Goal: Task Accomplishment & Management: Use online tool/utility

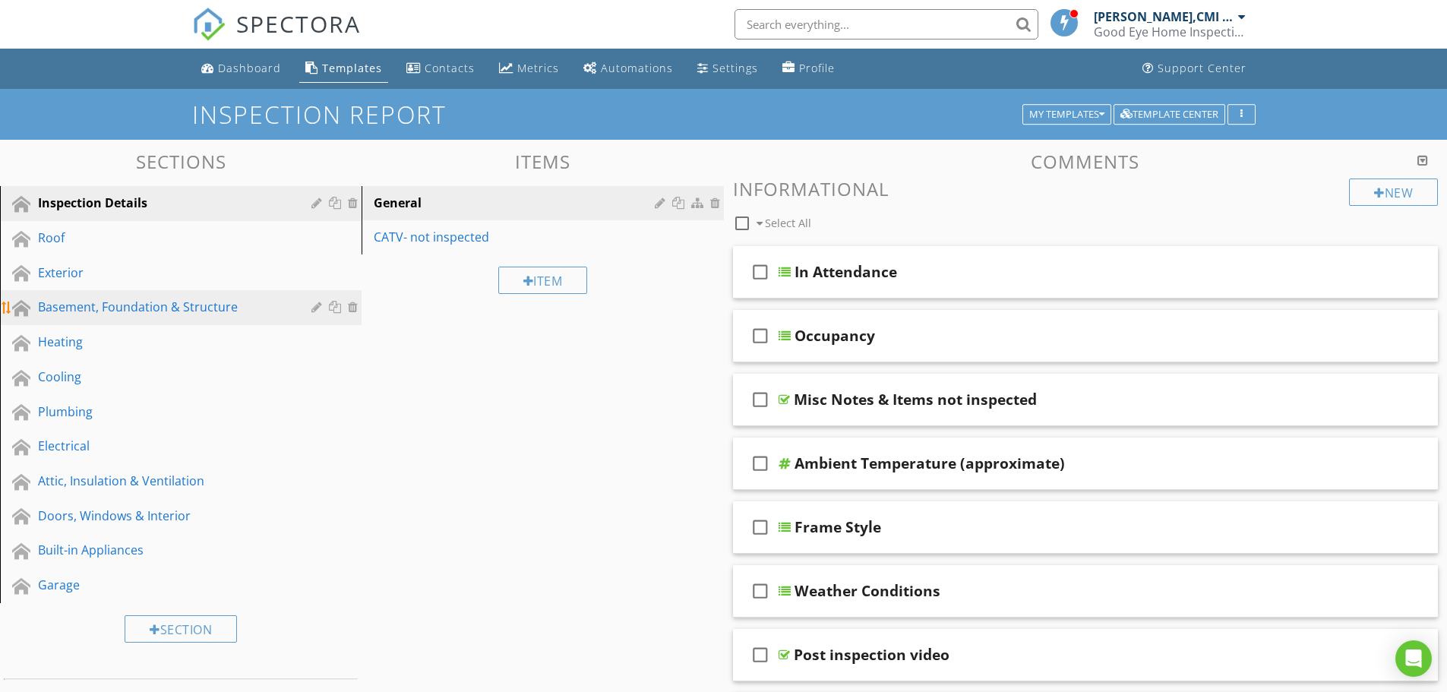
click at [119, 311] on div "Basement, Foundation & Structure" at bounding box center [163, 307] width 251 height 18
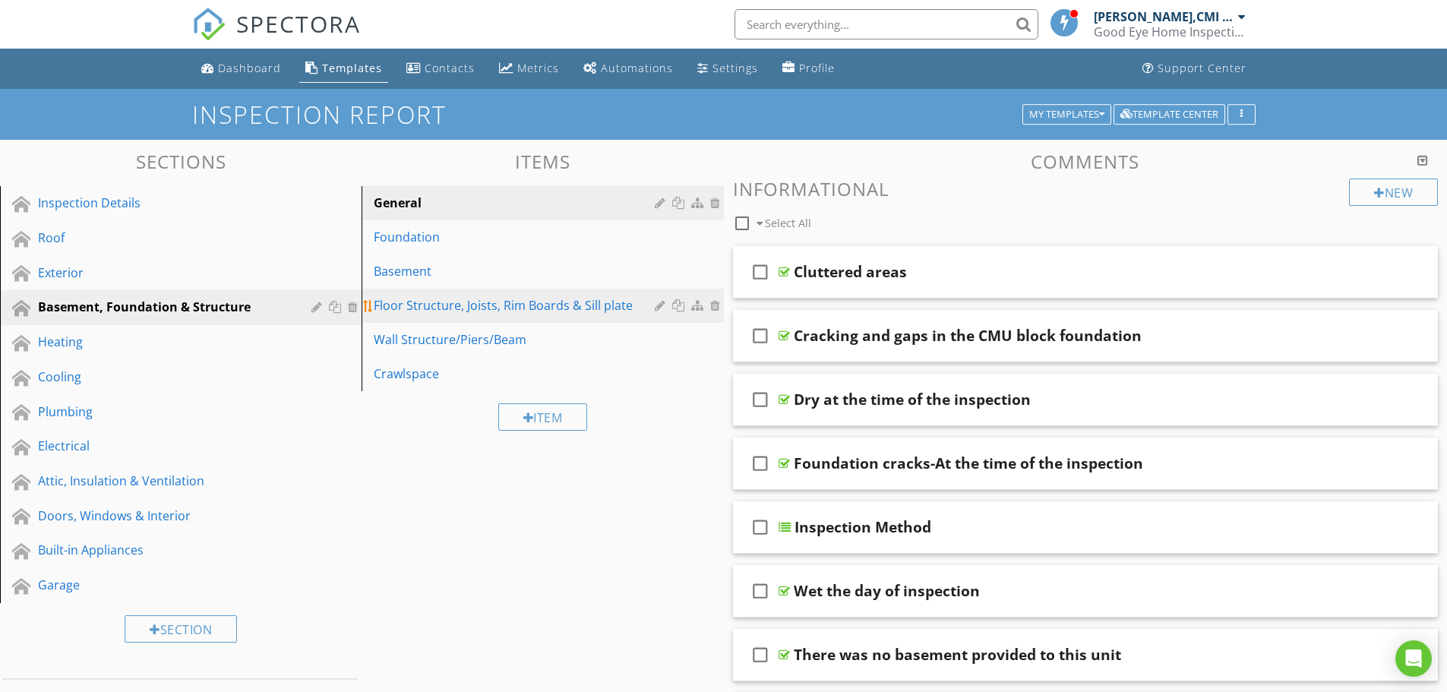
click at [525, 305] on div "Floor Structure, Joists, Rim Boards & Sill plate" at bounding box center [516, 305] width 285 height 18
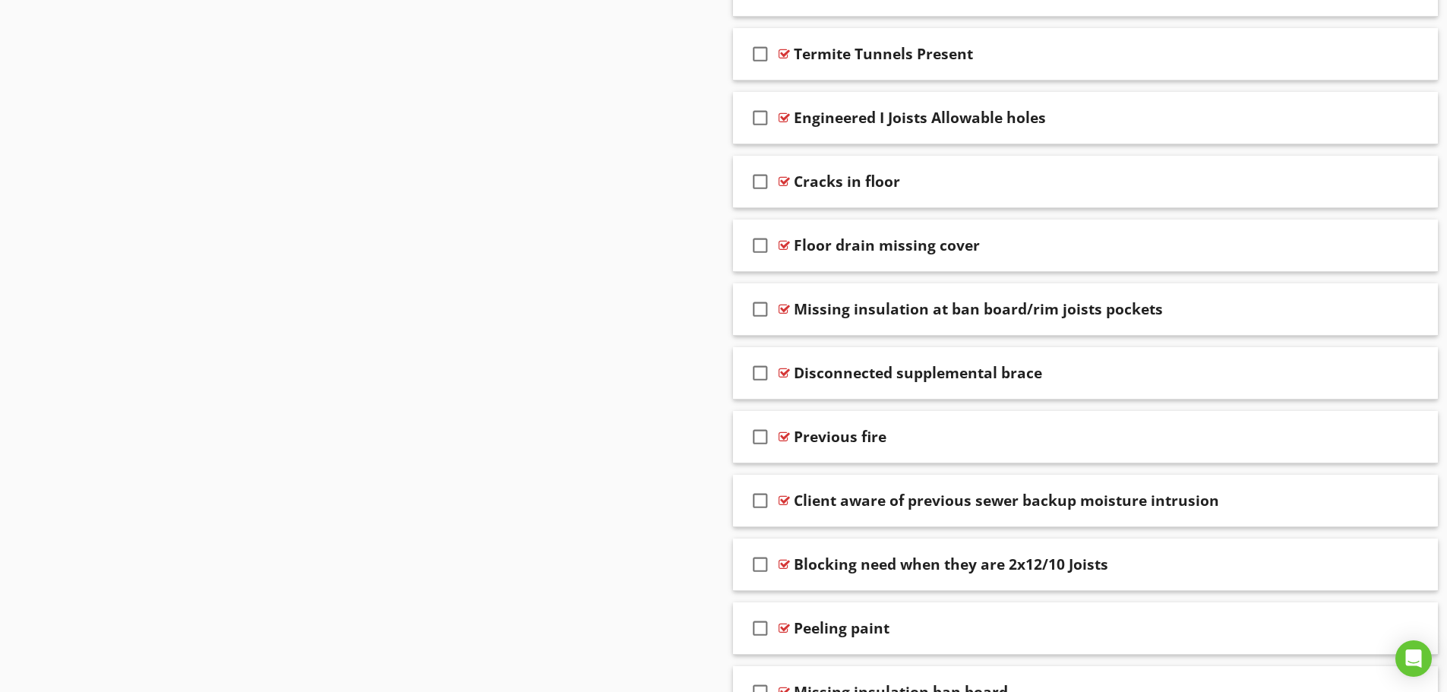
scroll to position [1975, 0]
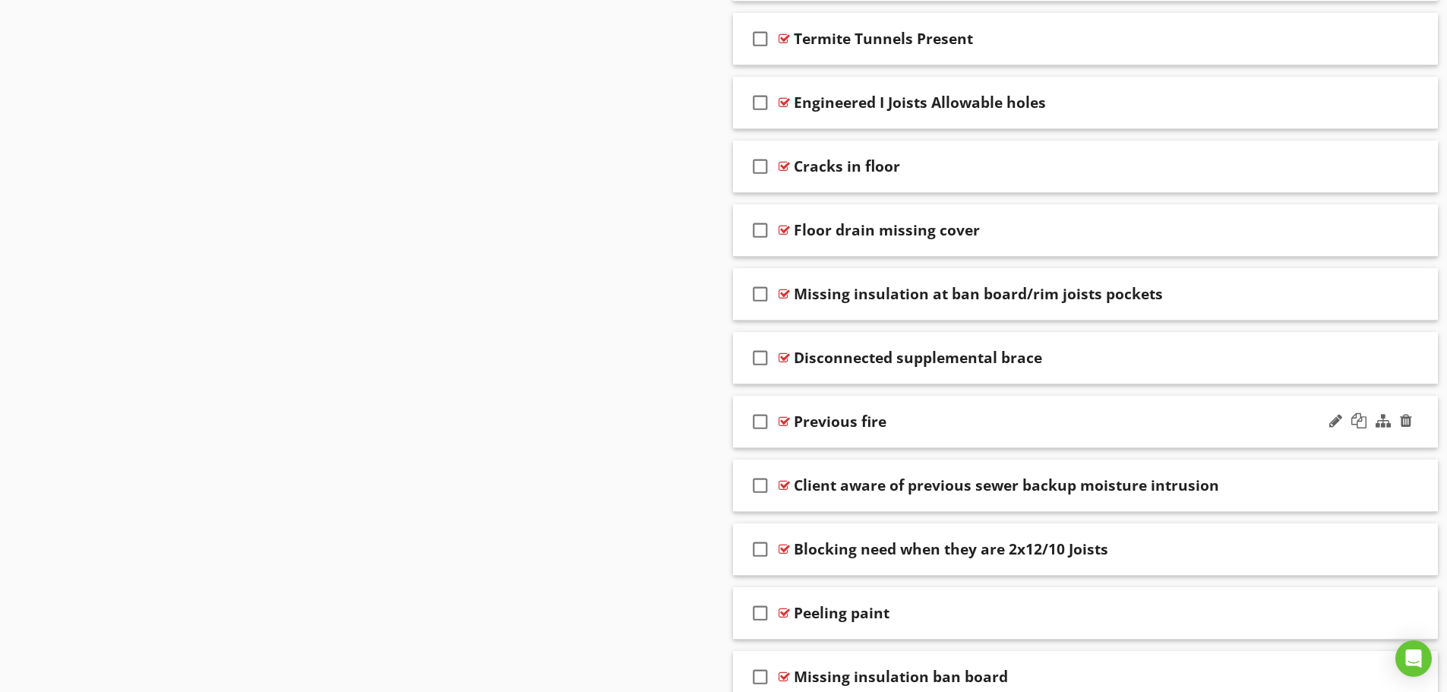
click at [896, 432] on div "check_box_outline_blank Previous fire" at bounding box center [1086, 422] width 706 height 52
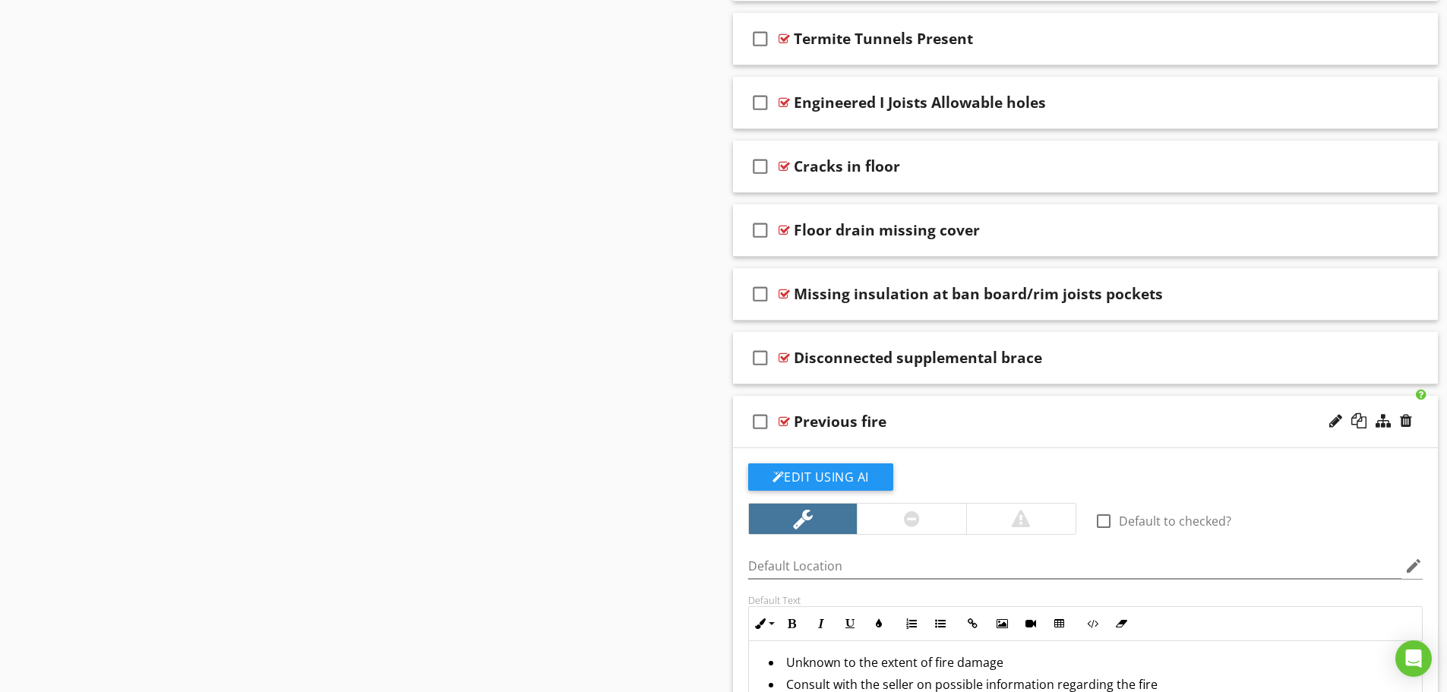
click at [905, 521] on div at bounding box center [912, 519] width 16 height 18
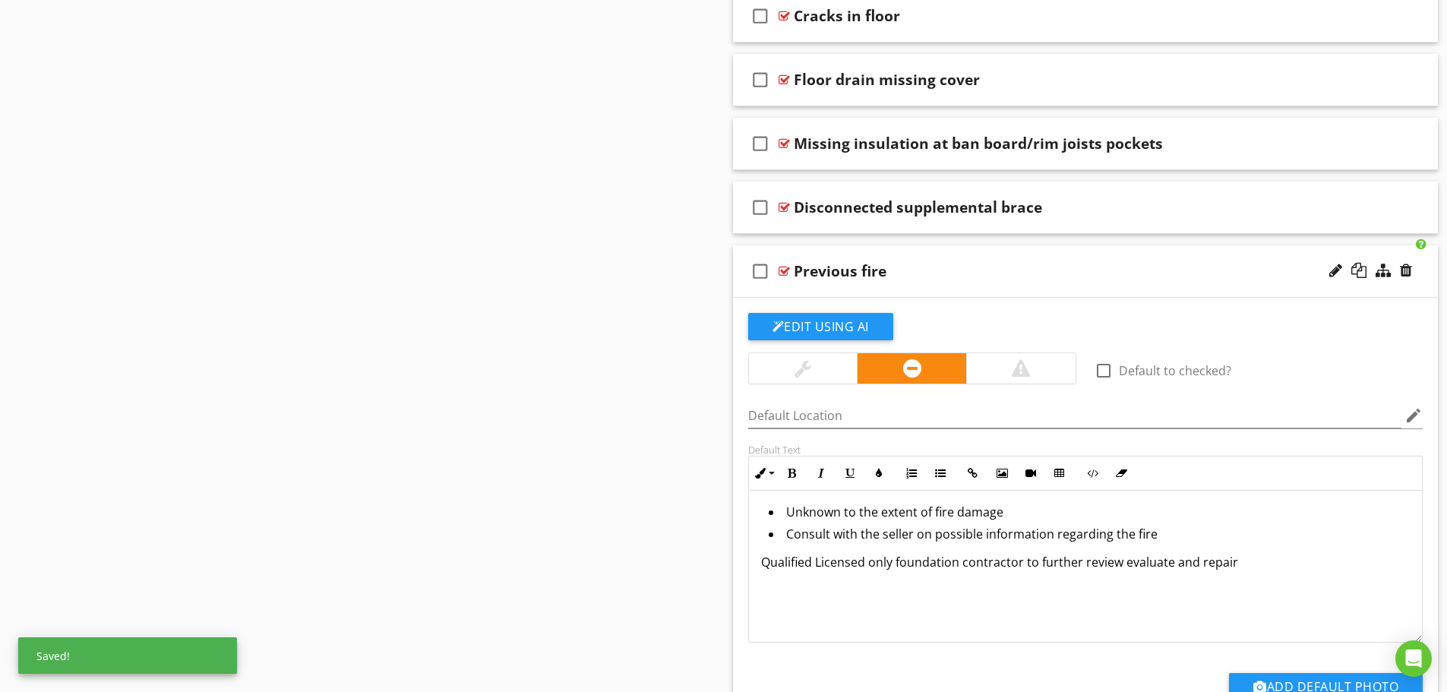
scroll to position [2127, 0]
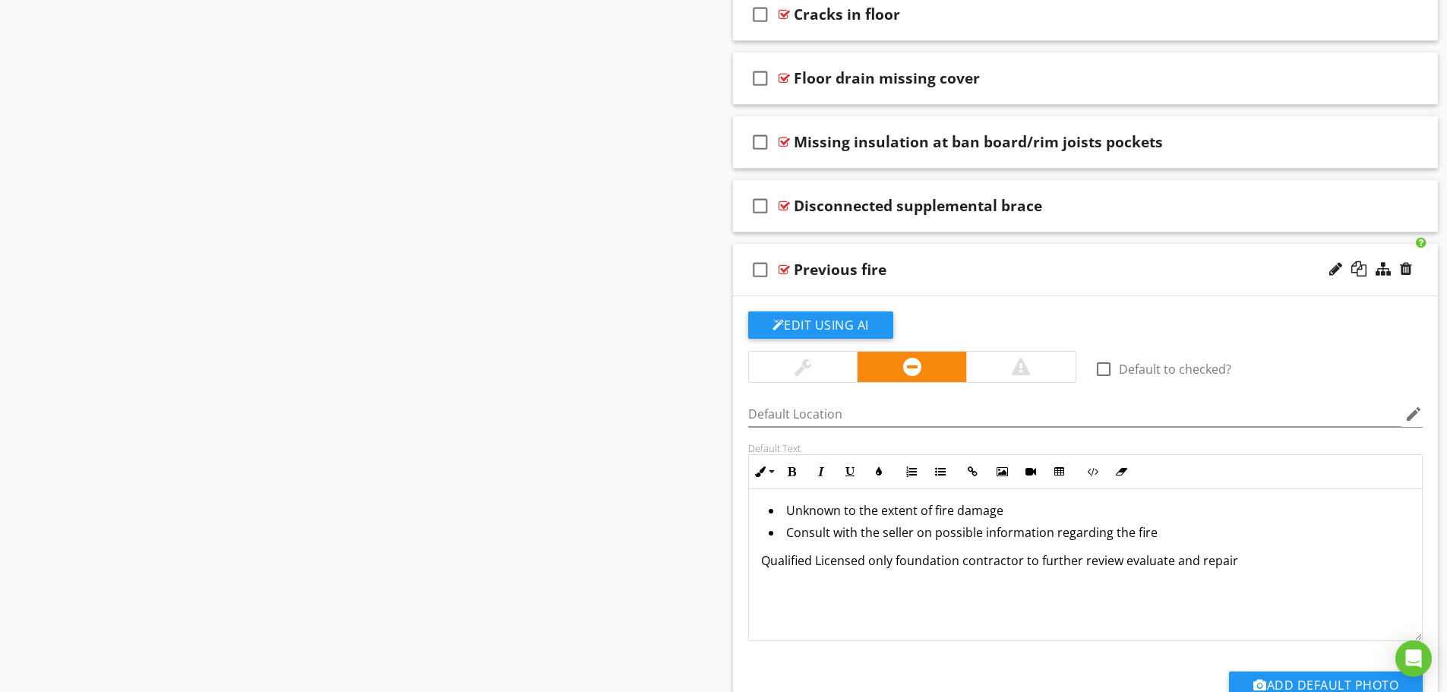
click at [1022, 560] on p "Qualified Licensed only foundation contractor to further review evaluate and re…" at bounding box center [1086, 561] width 650 height 18
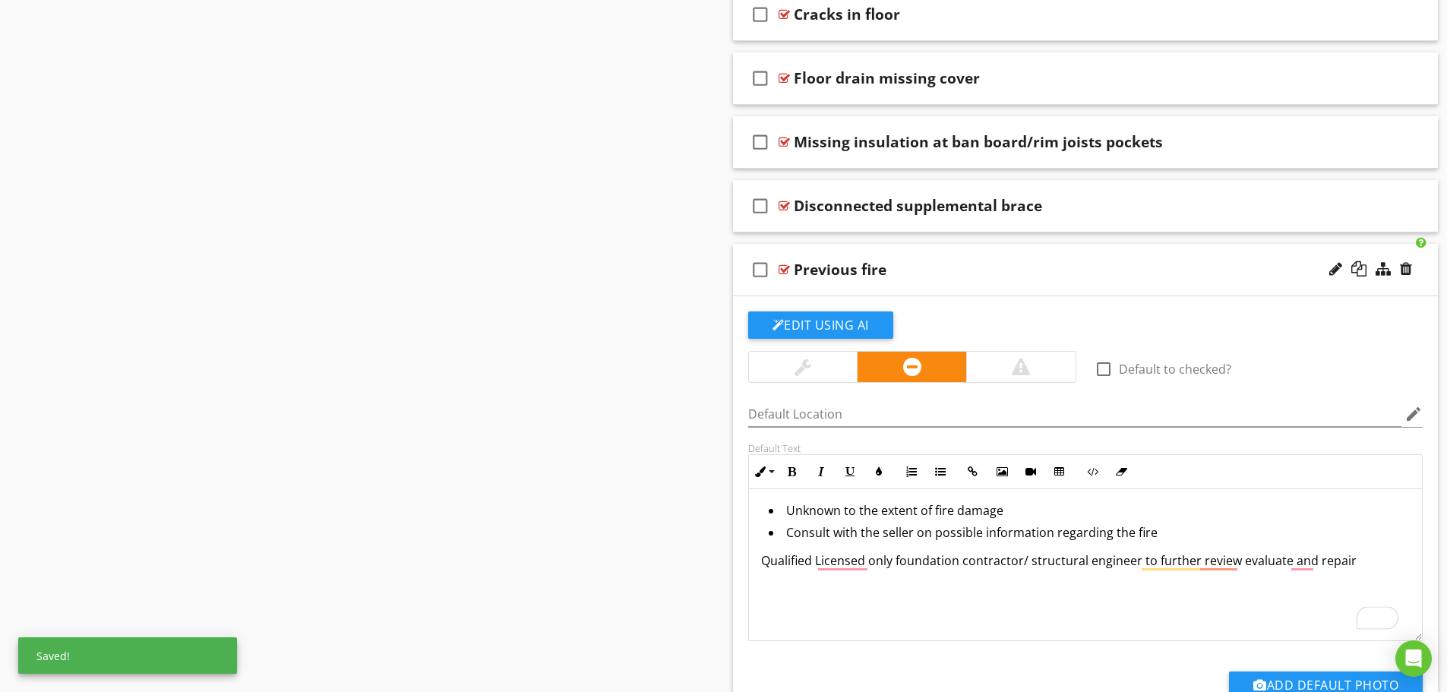
click at [1188, 512] on li "Unknown to the extent of fire damage" at bounding box center [1090, 512] width 642 height 22
click at [1163, 536] on li "Consult with the seller on possible information regarding the fire" at bounding box center [1090, 534] width 642 height 22
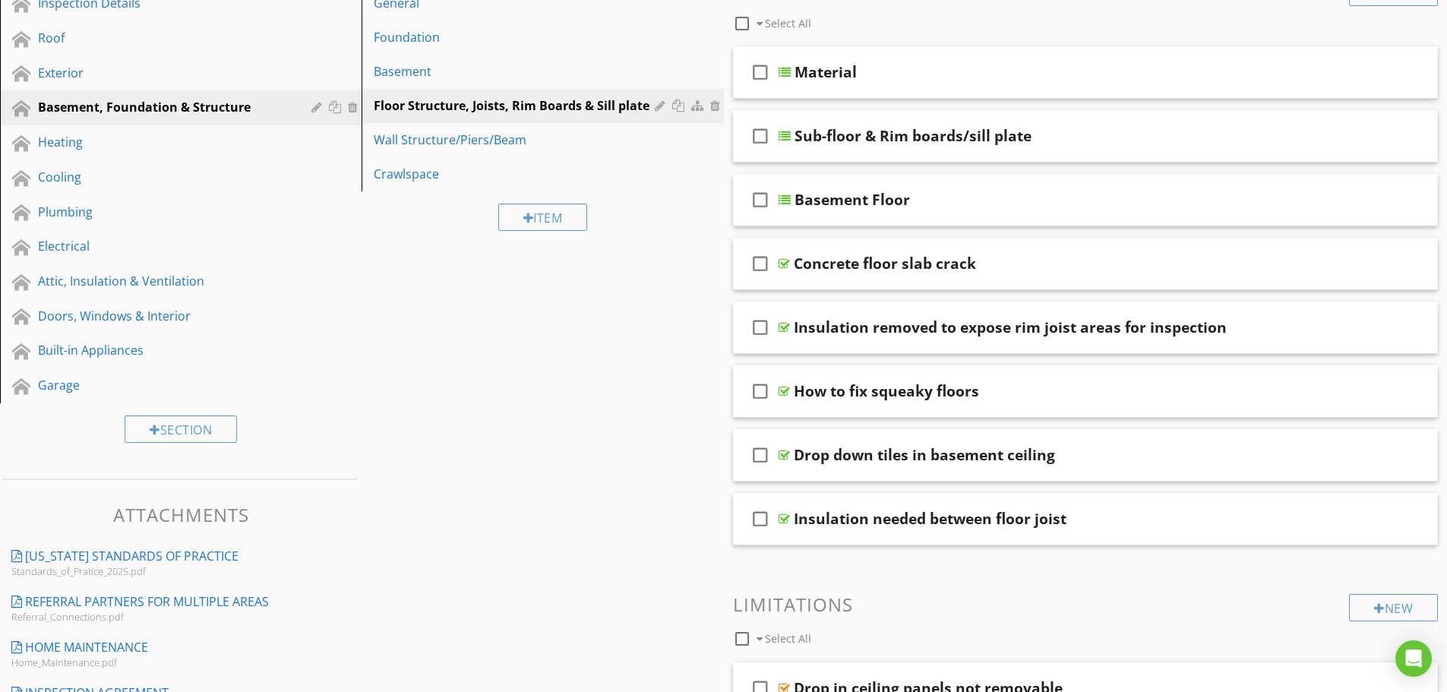
scroll to position [0, 0]
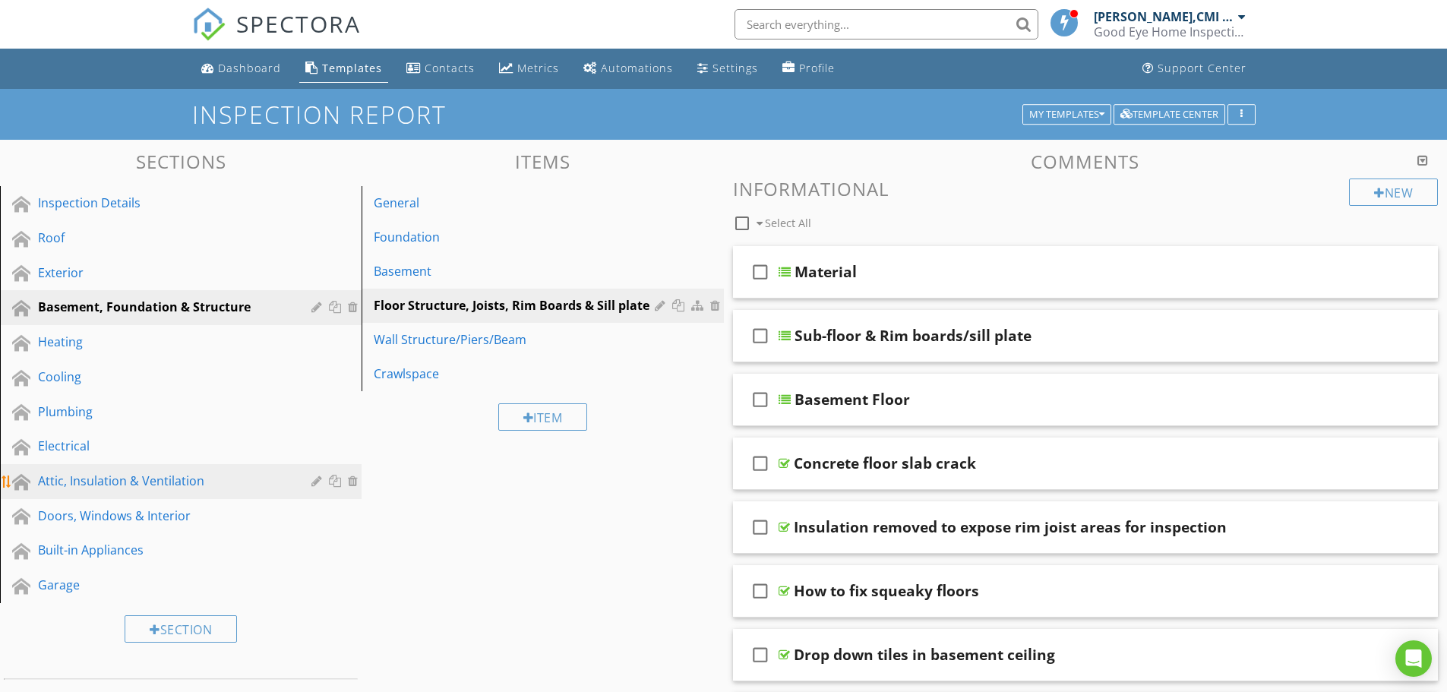
click at [120, 488] on div "Attic, Insulation & Ventilation" at bounding box center [163, 481] width 251 height 18
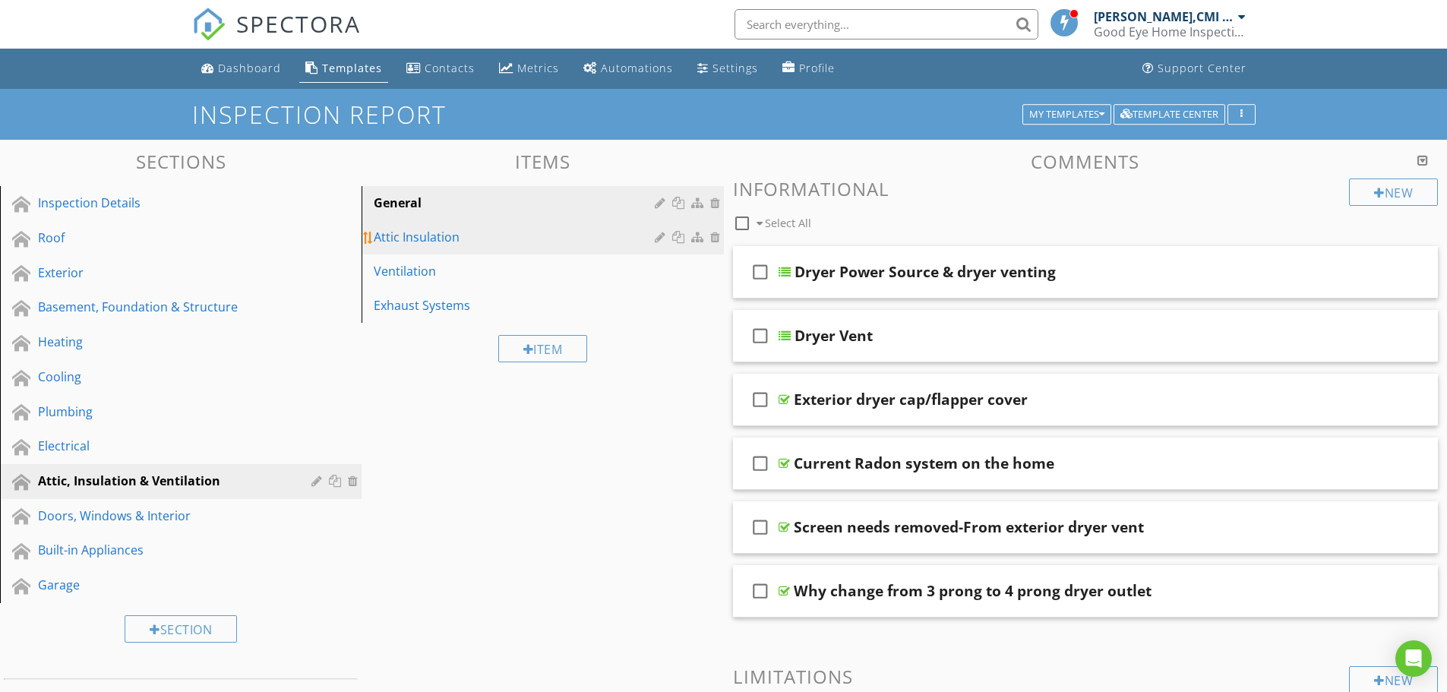
click at [442, 248] on link "Attic Insulation" at bounding box center [544, 236] width 357 height 33
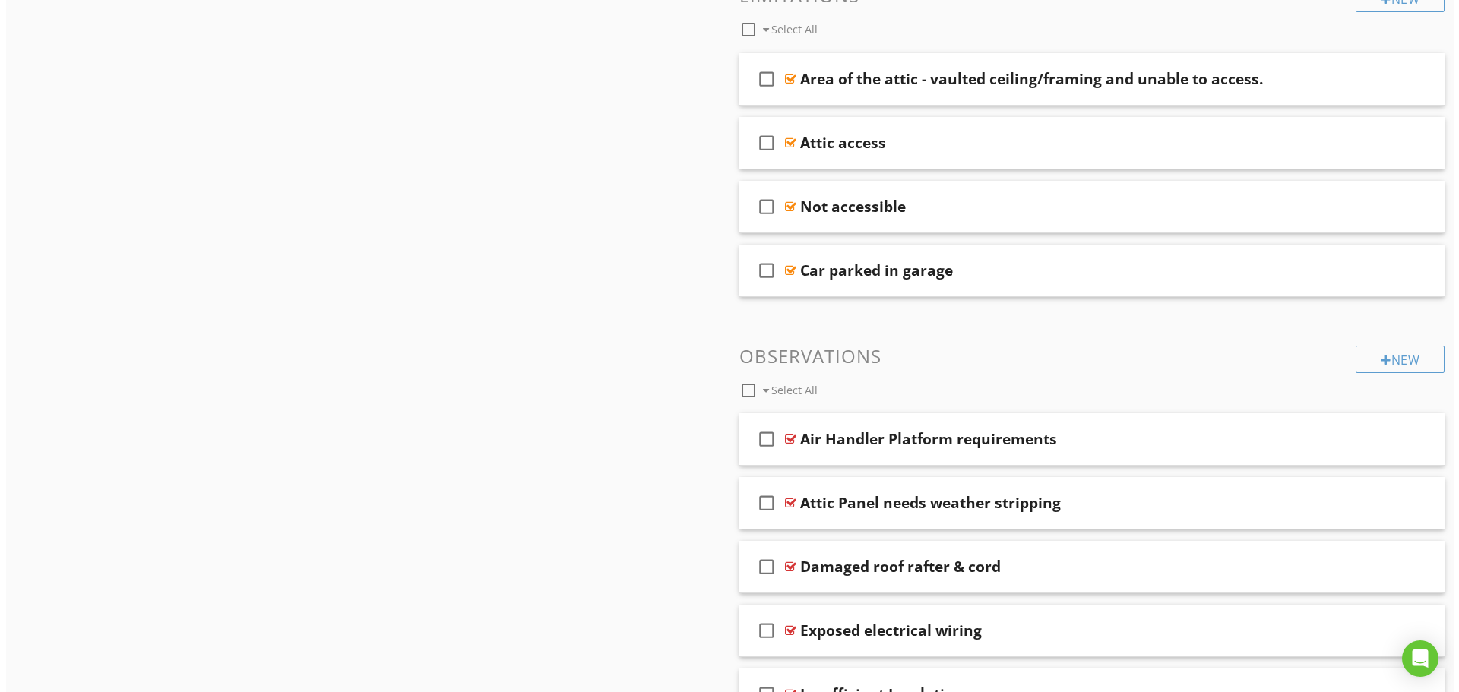
scroll to position [1045, 0]
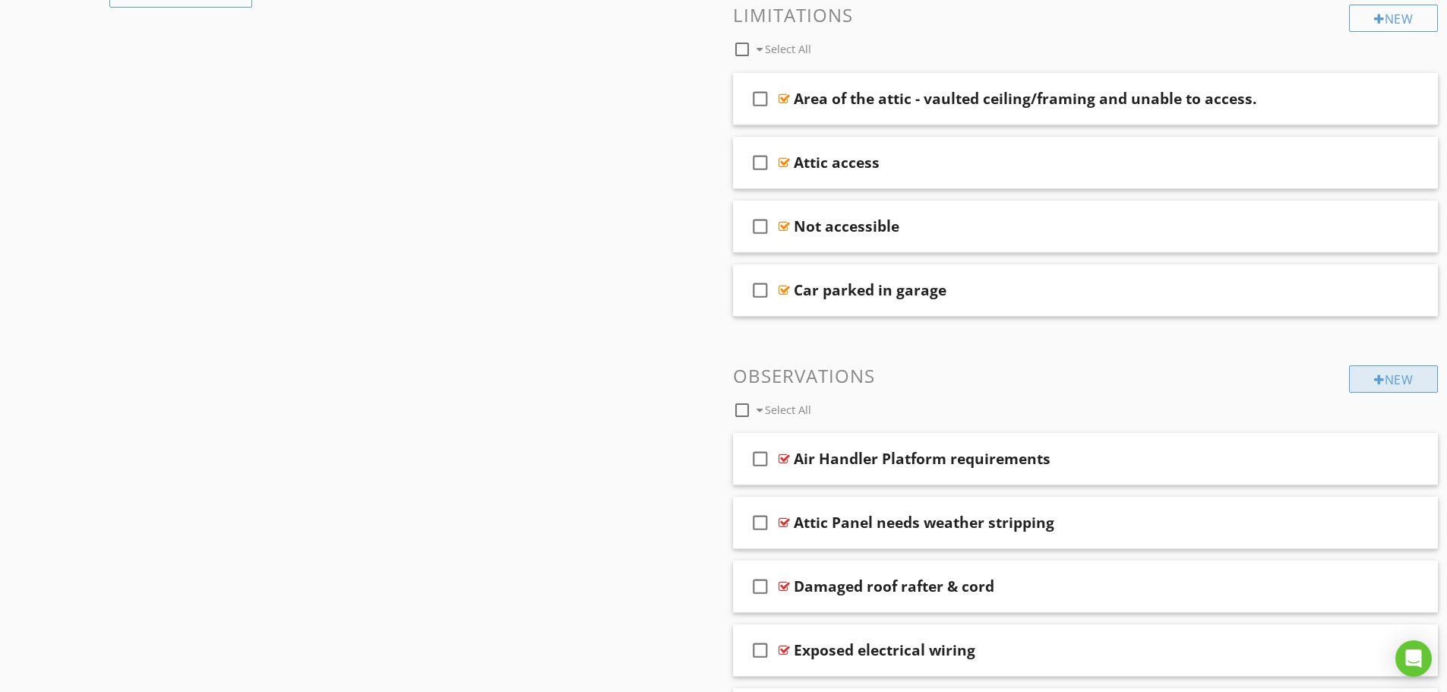
click at [1368, 388] on div "New" at bounding box center [1393, 378] width 89 height 27
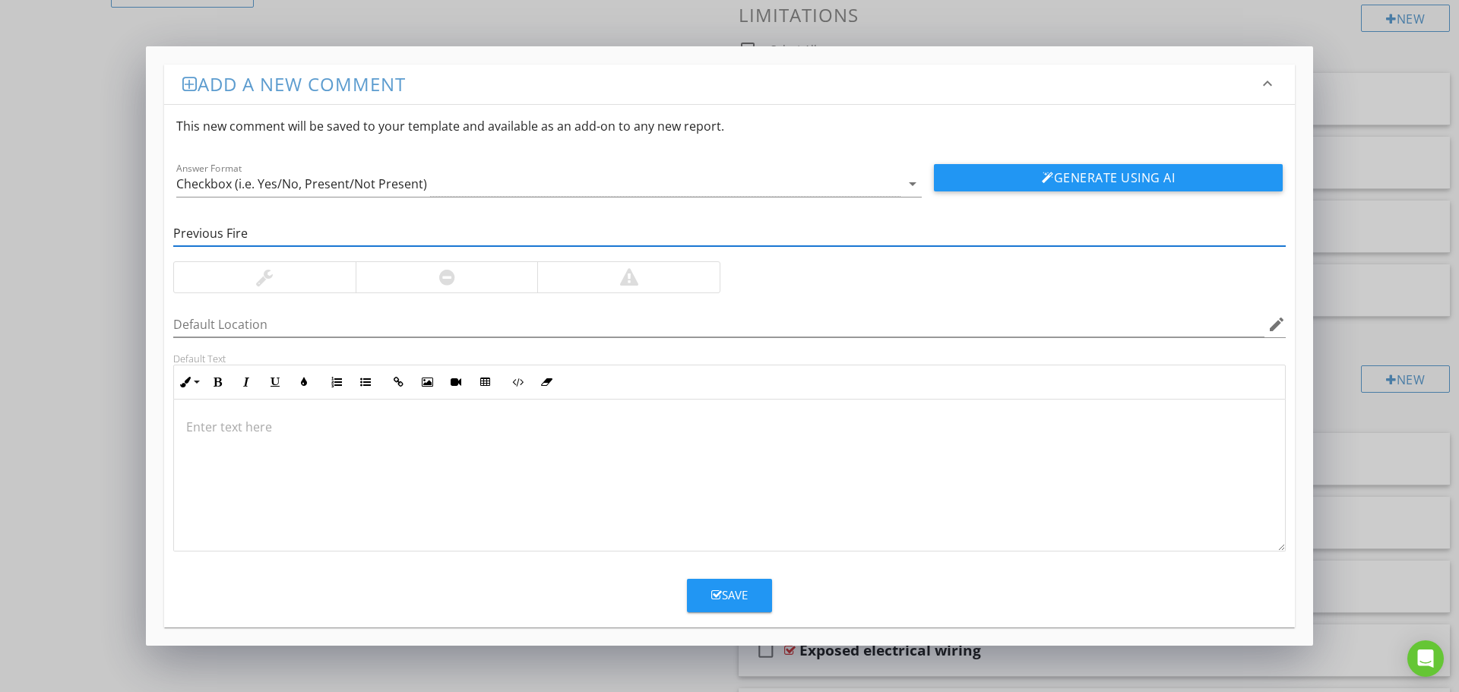
type input "Previous Fire"
click at [433, 285] on div at bounding box center [447, 277] width 182 height 30
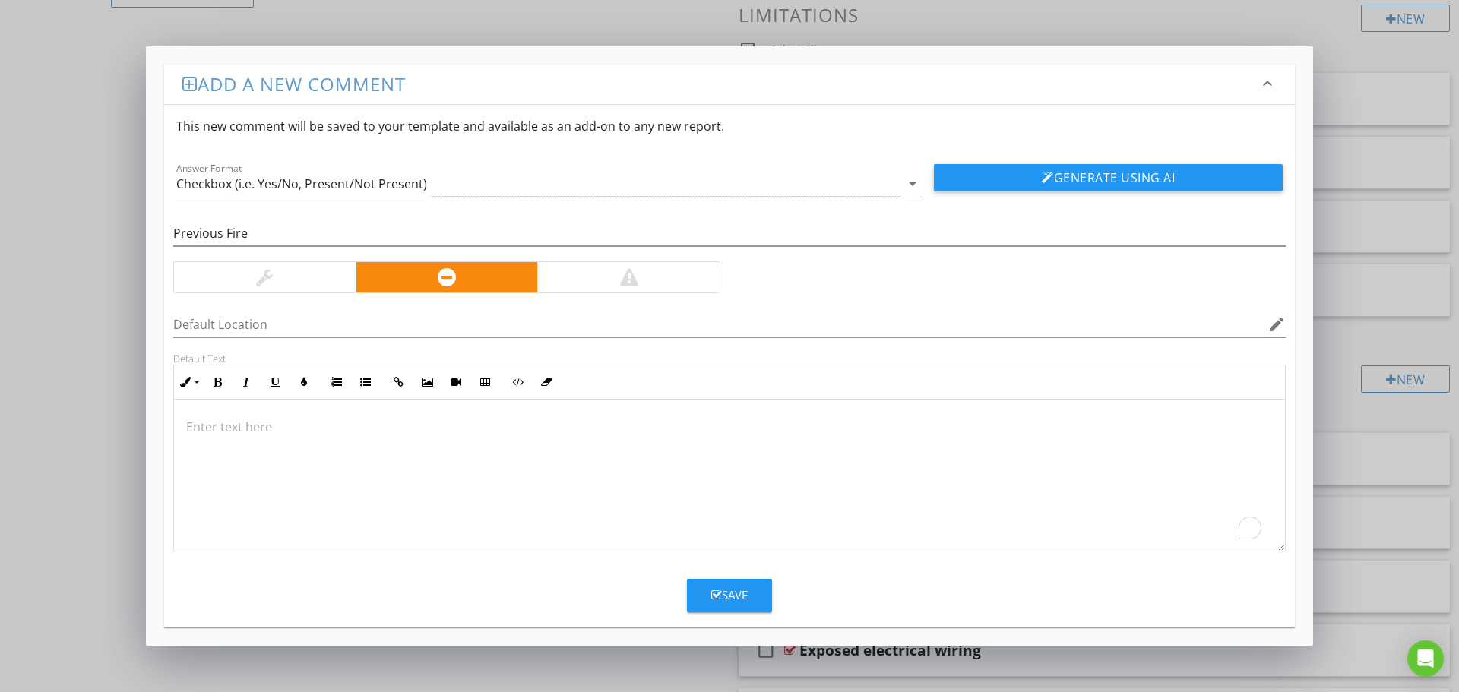
click at [337, 428] on p "To enrich screen reader interactions, please activate Accessibility in Grammarl…" at bounding box center [729, 427] width 1086 height 18
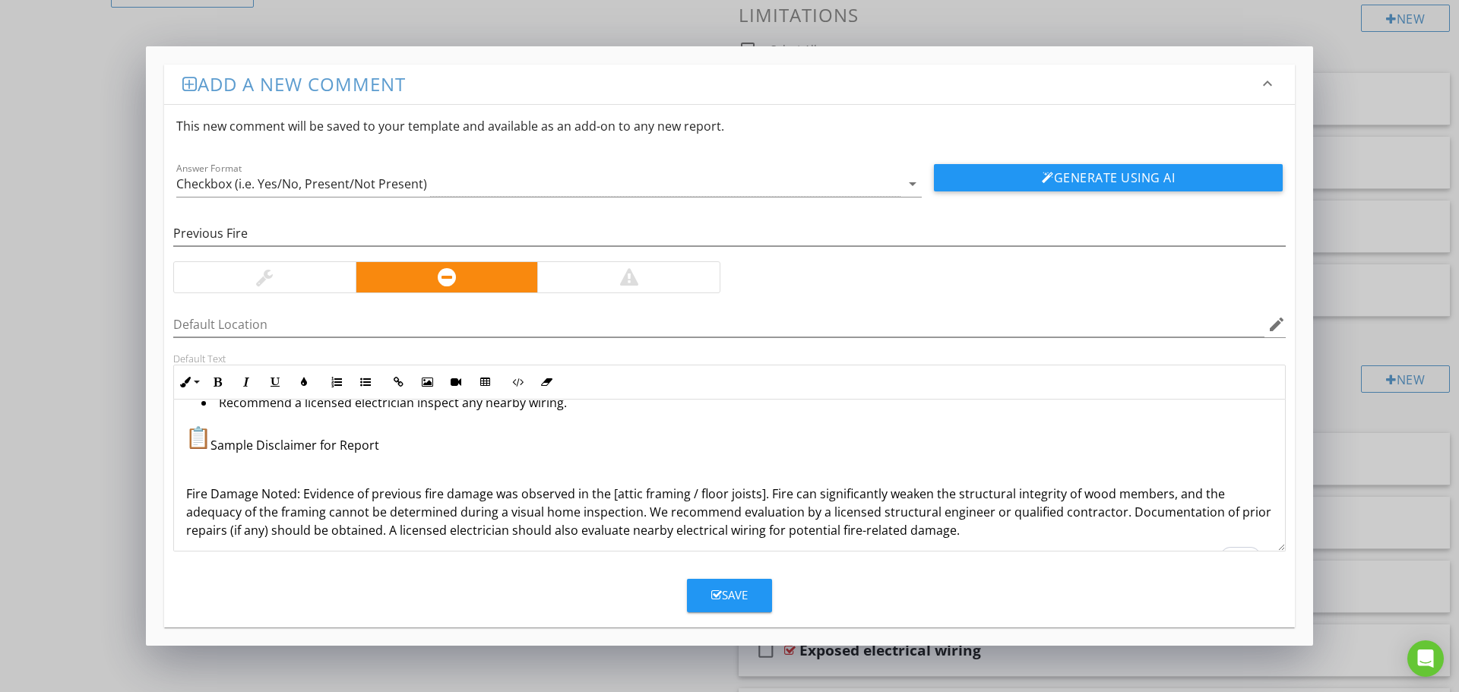
scroll to position [356, 0]
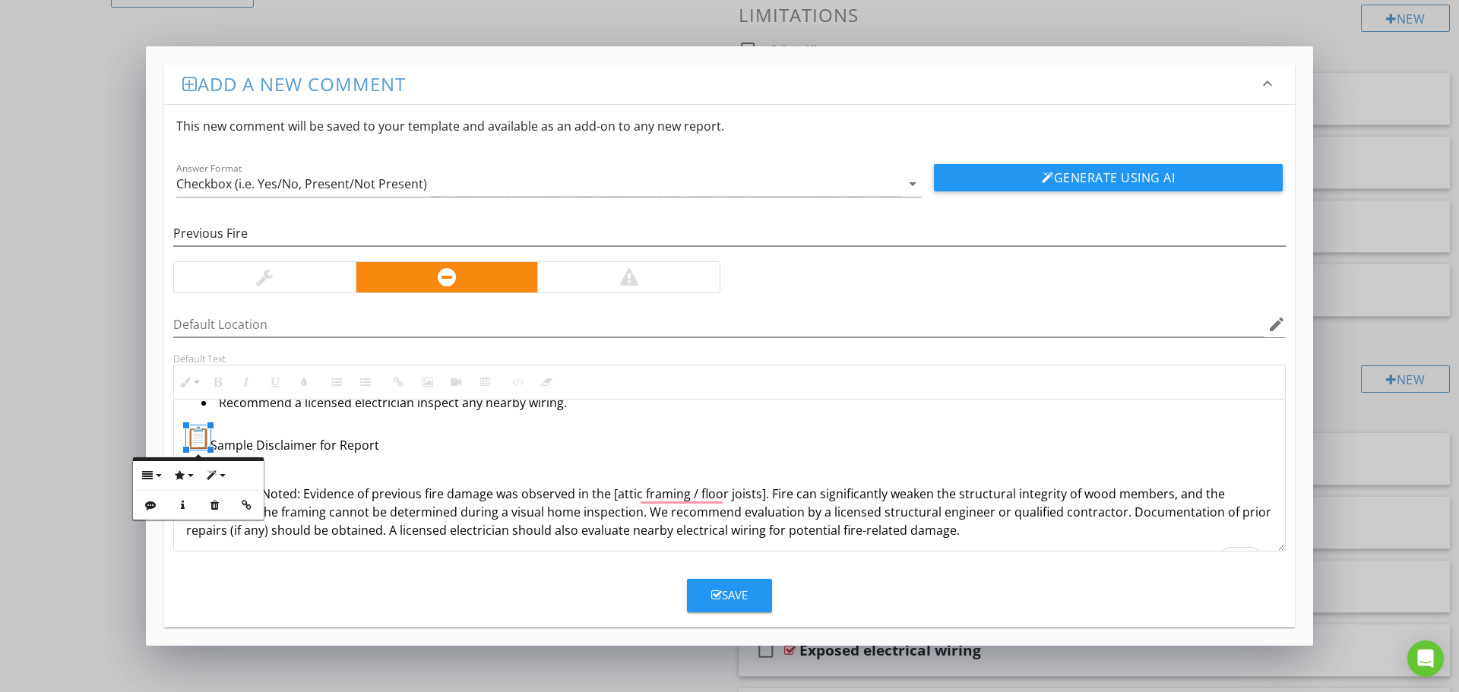
drag, startPoint x: 400, startPoint y: 436, endPoint x: 180, endPoint y: 429, distance: 219.7
click at [180, 429] on div "Licensed Structural Engineer or Qualified Contractor Evaluation Fire can compro…" at bounding box center [729, 312] width 1111 height 539
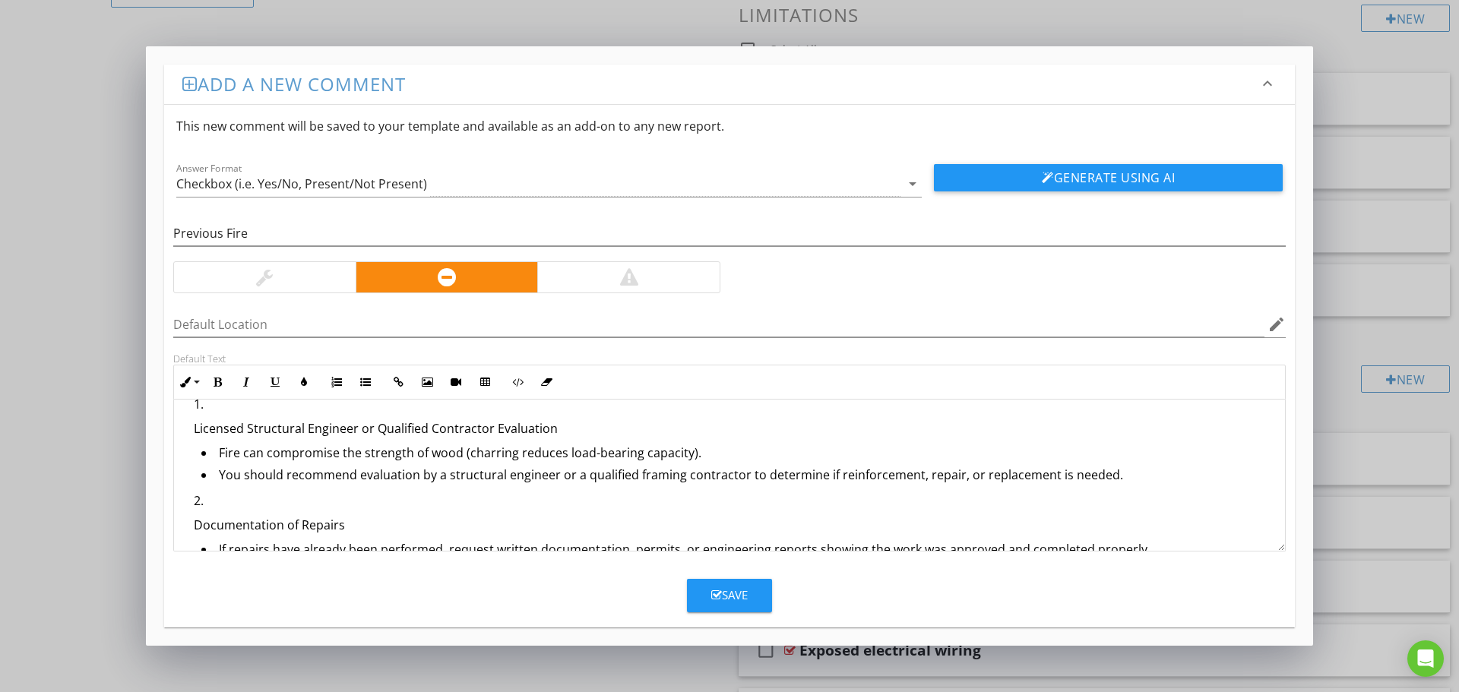
scroll to position [0, 0]
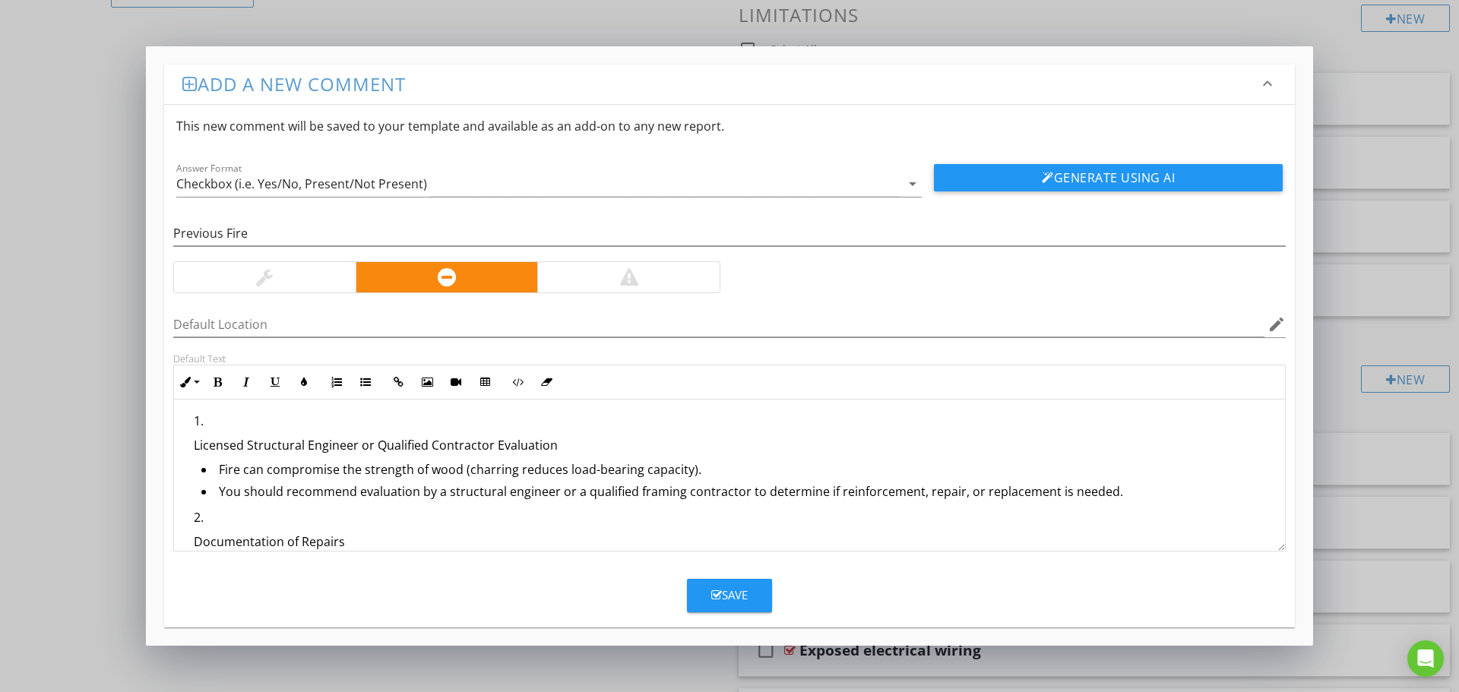
click at [208, 424] on li "Licensed Structural Engineer or Qualified Contractor Evaluation Fire can compro…" at bounding box center [733, 460] width 1079 height 96
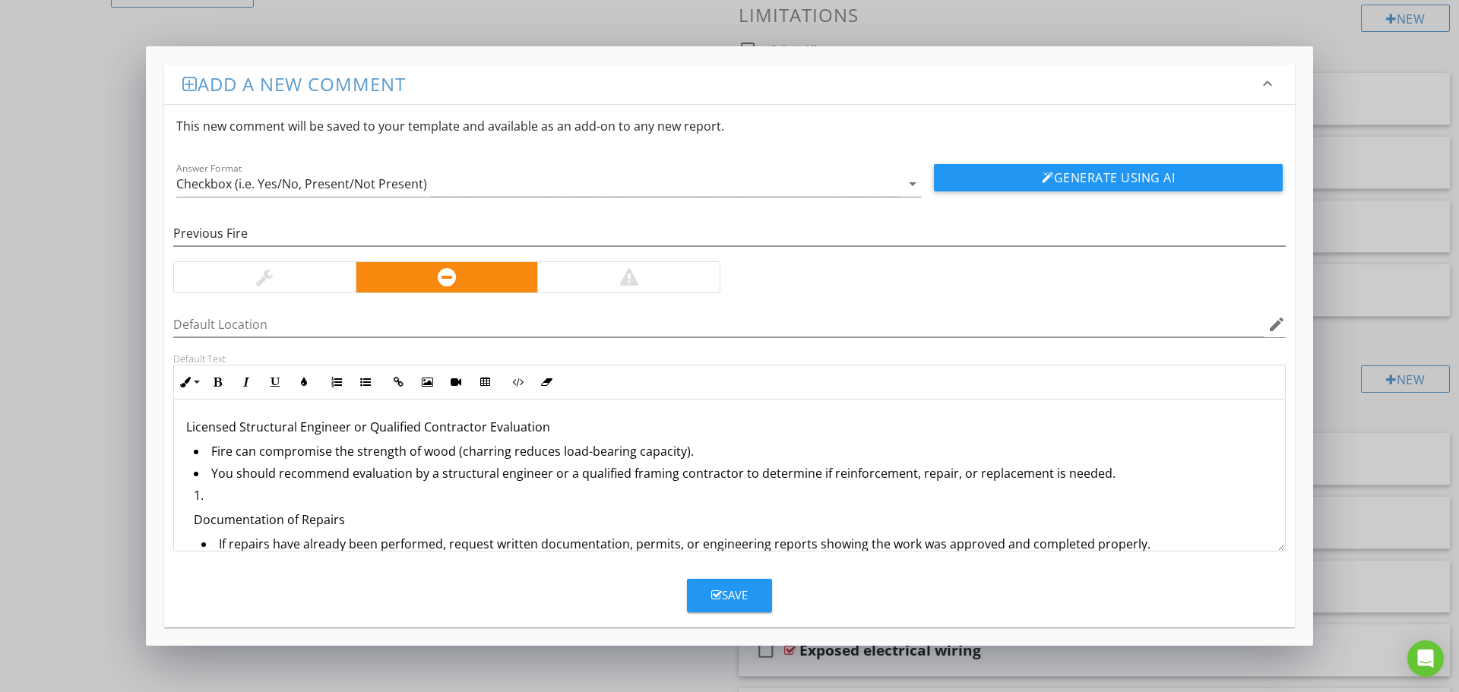
click at [191, 520] on ol "Documentation of Repairs If repairs have already been performed, request writte…" at bounding box center [729, 619] width 1086 height 267
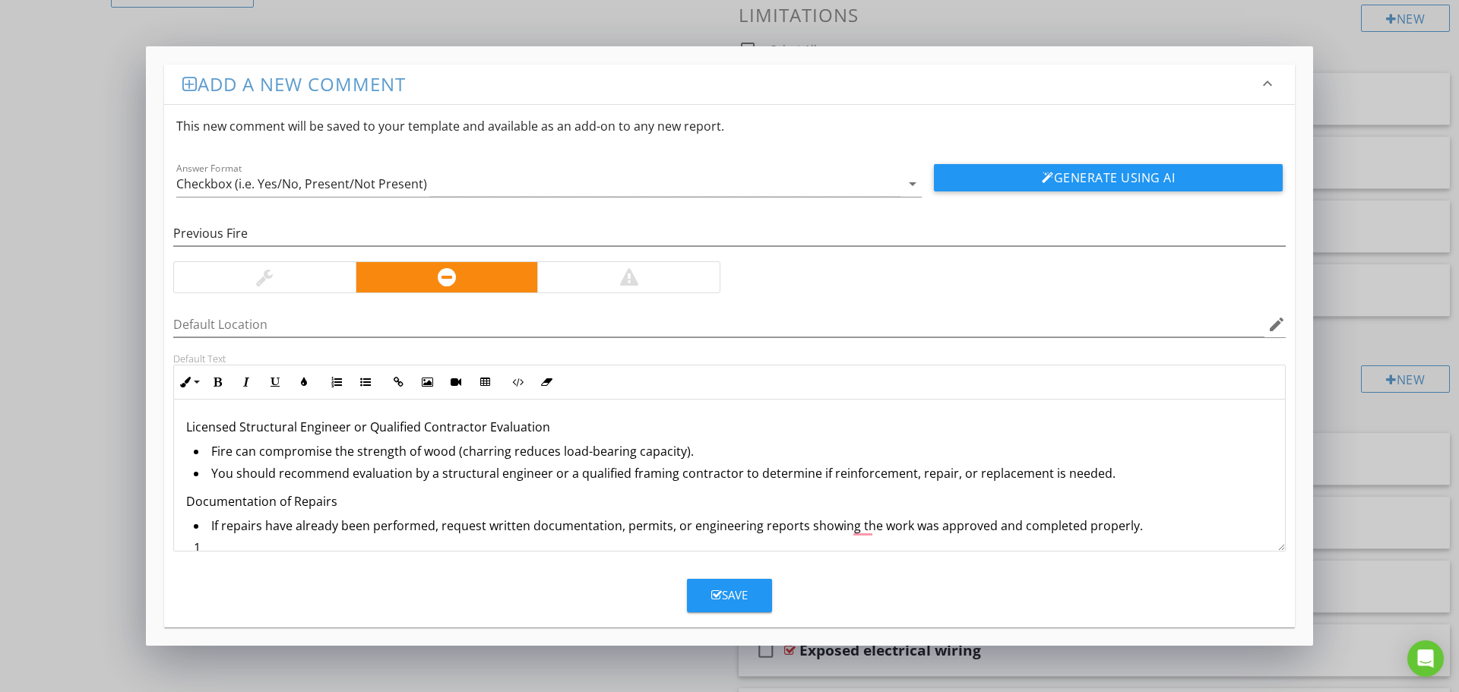
scroll to position [76, 0]
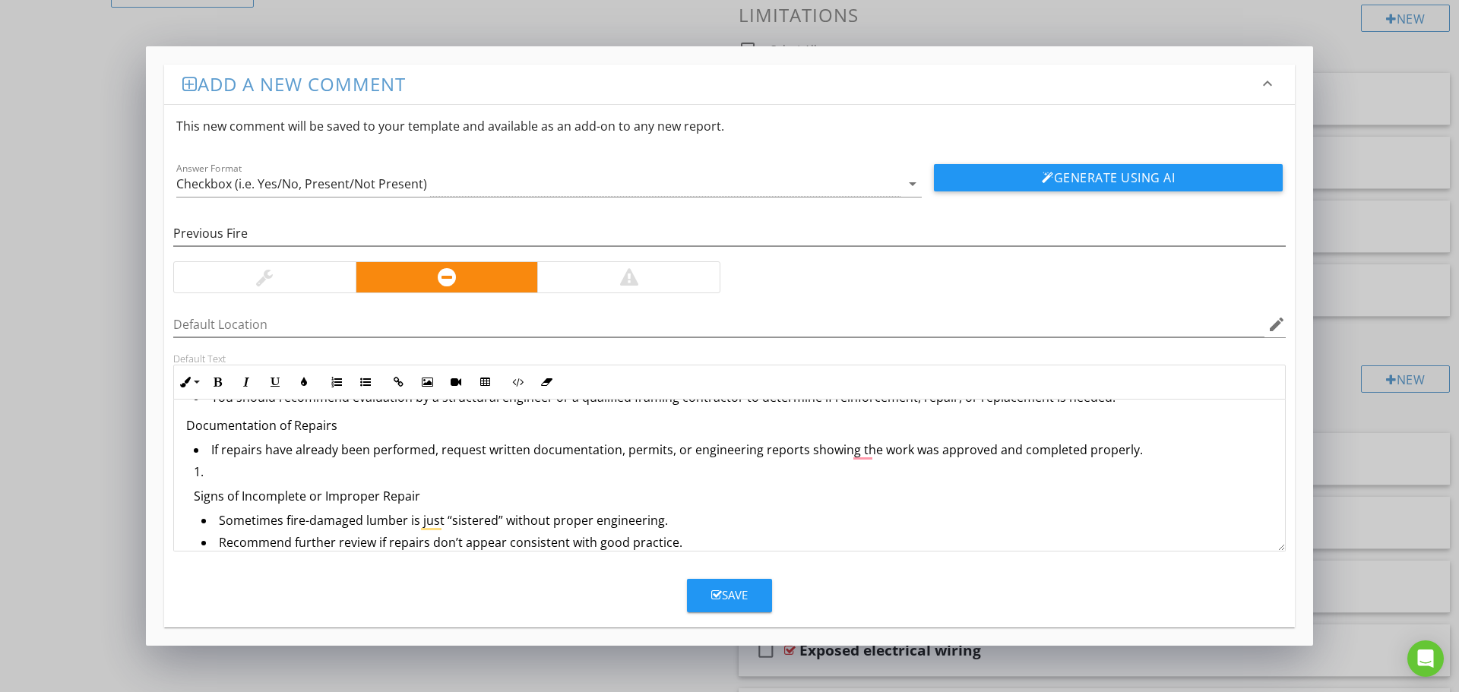
click at [193, 502] on ol "Signs of Incomplete or Improper Repair Sometimes fire-damaged lumber is just “s…" at bounding box center [729, 559] width 1086 height 193
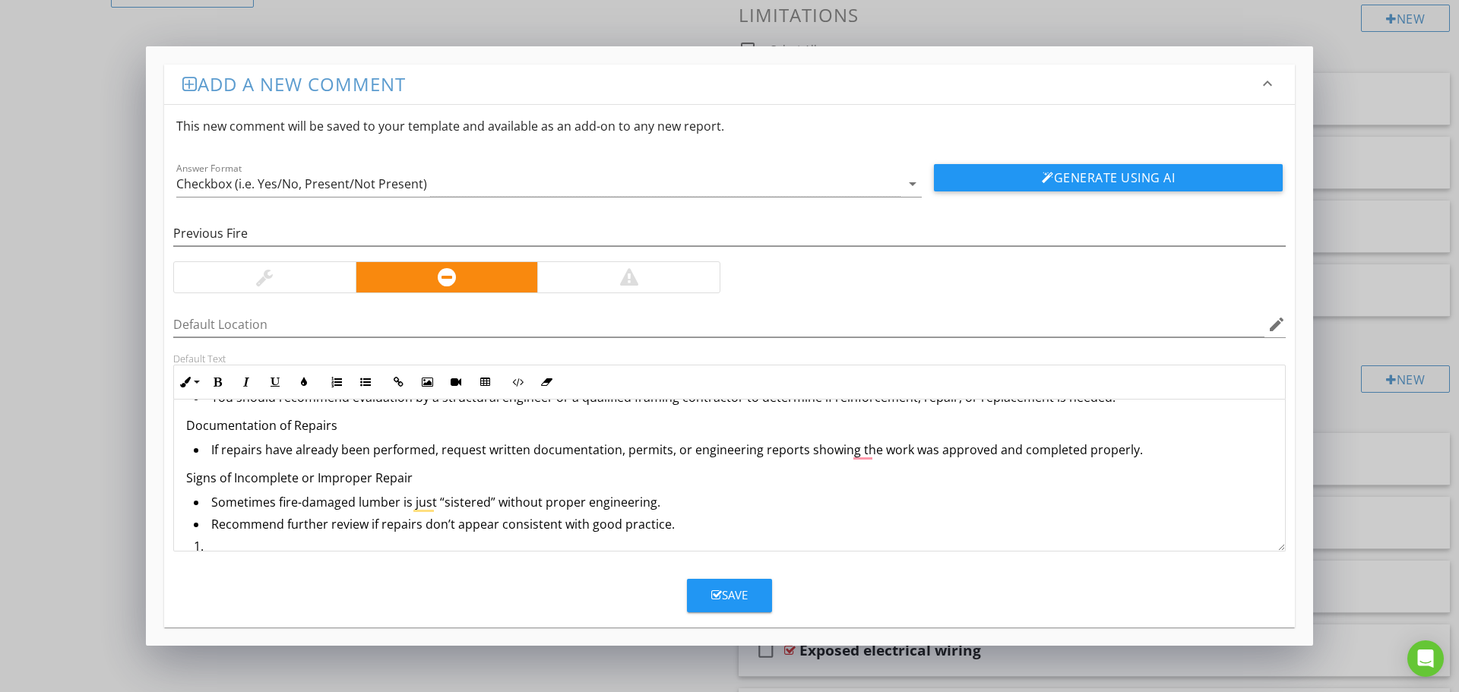
scroll to position [152, 0]
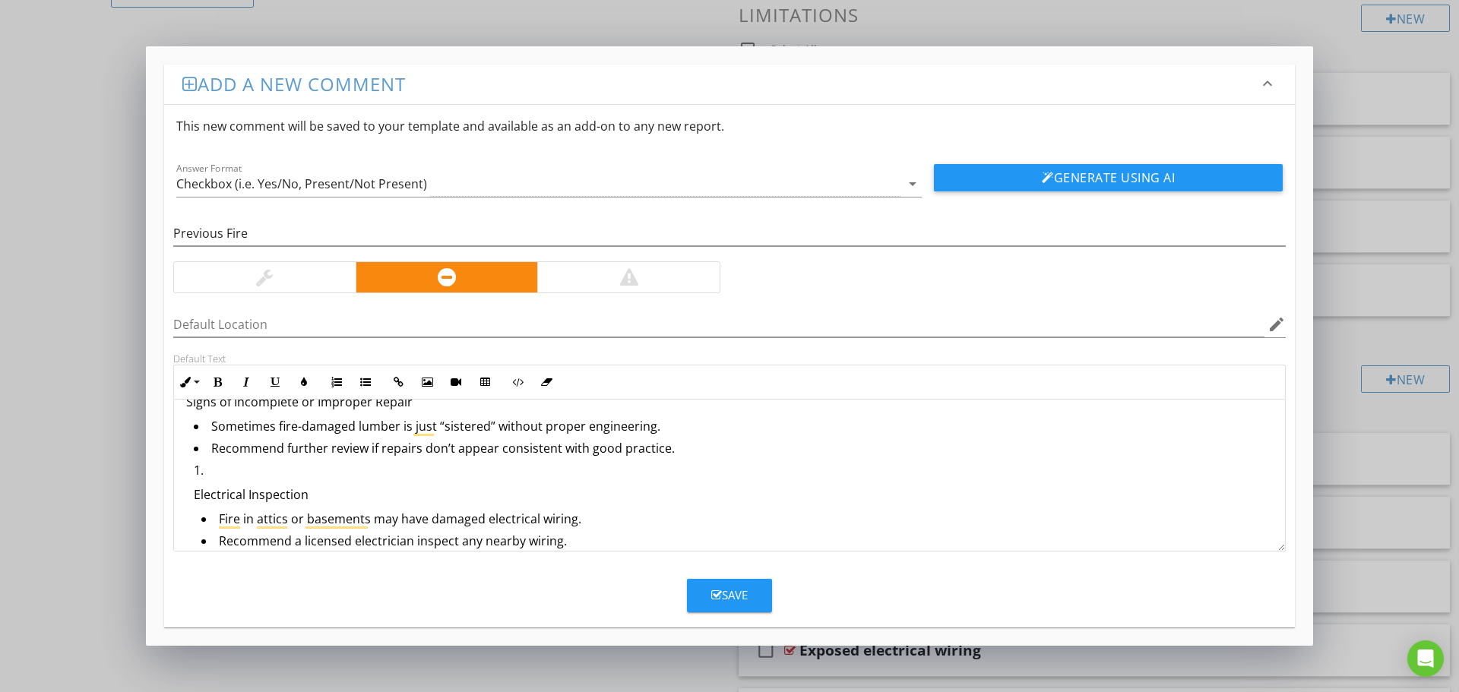
click at [188, 487] on ol "Electrical Inspection Fire in attics or basements may have damaged electrical w…" at bounding box center [729, 509] width 1086 height 96
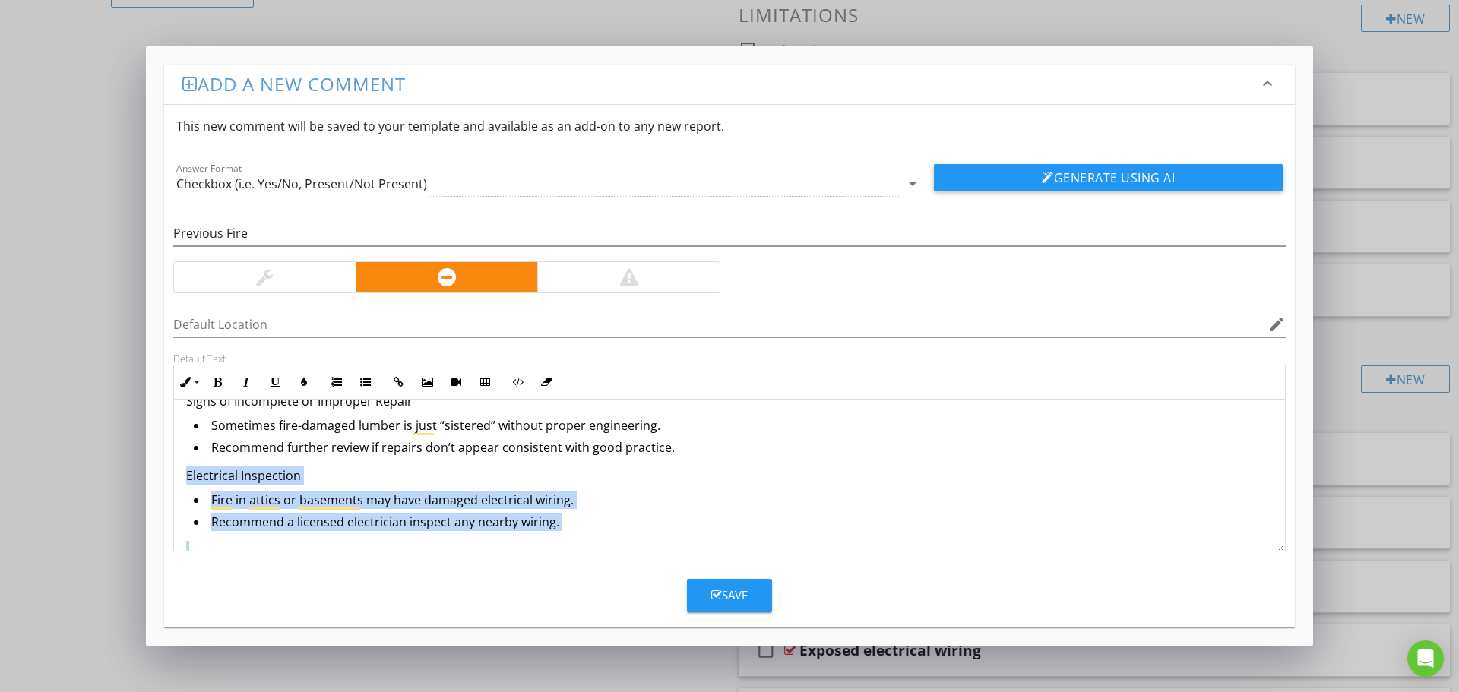
scroll to position [300, 0]
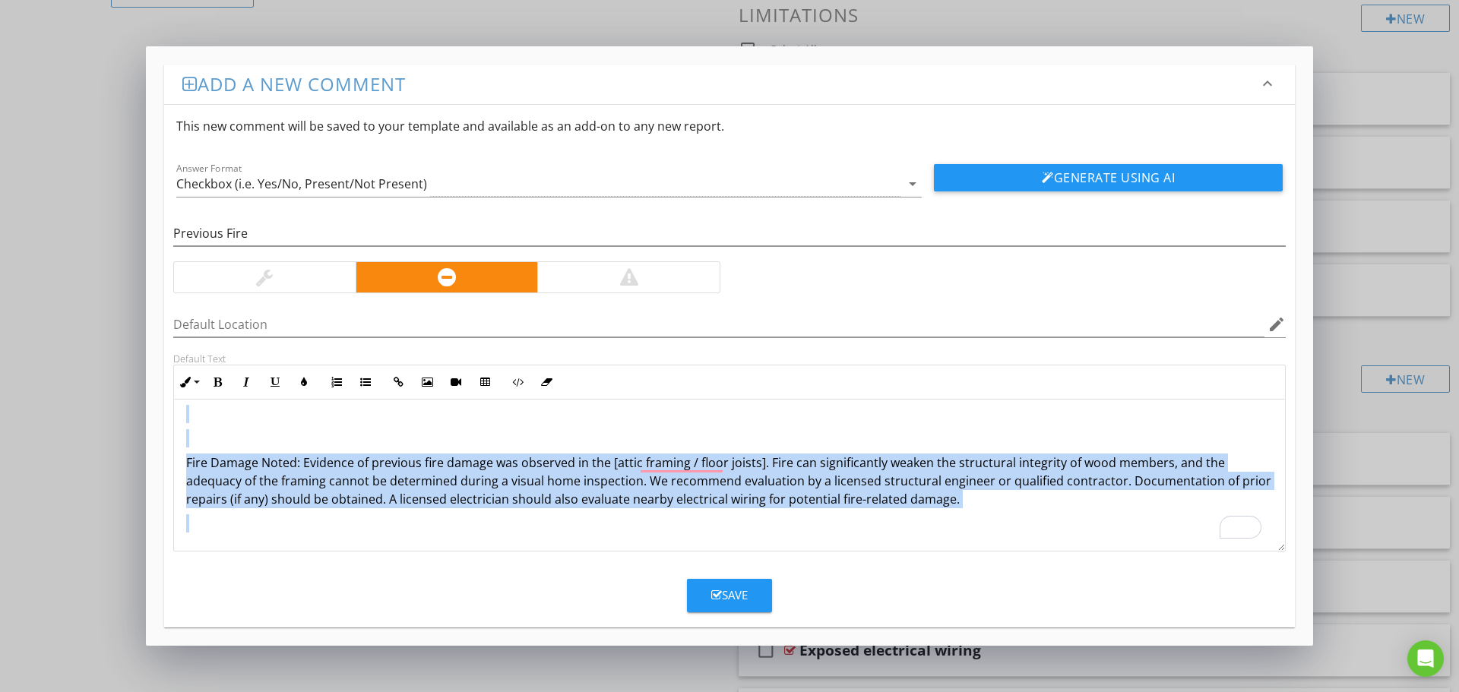
drag, startPoint x: 694, startPoint y: 457, endPoint x: 177, endPoint y: 489, distance: 518.4
click at [156, 542] on div "Add a new comment keyboard_arrow_down This new comment will be saved to your te…" at bounding box center [729, 345] width 1167 height 599
click at [330, 406] on p "To enrich screen reader interactions, please activate Accessibility in Grammarl…" at bounding box center [729, 414] width 1086 height 18
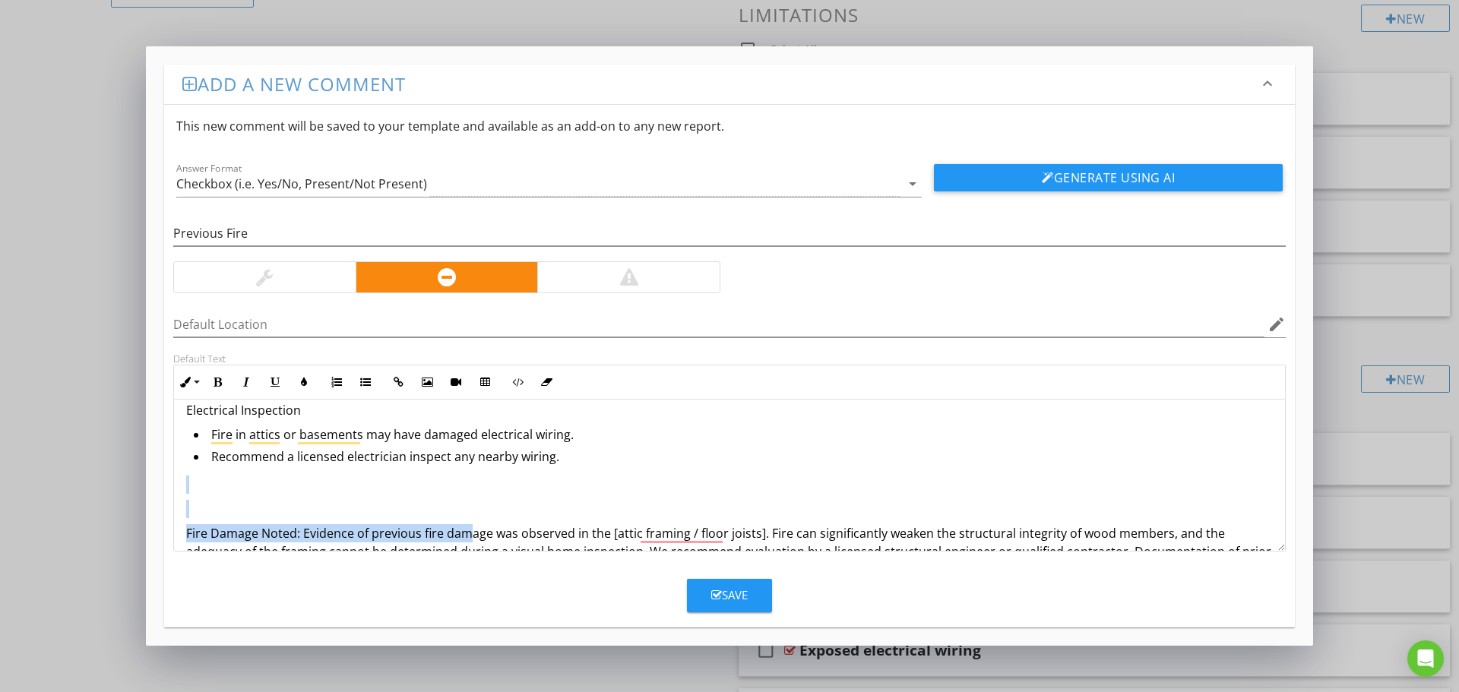
scroll to position [220, 0]
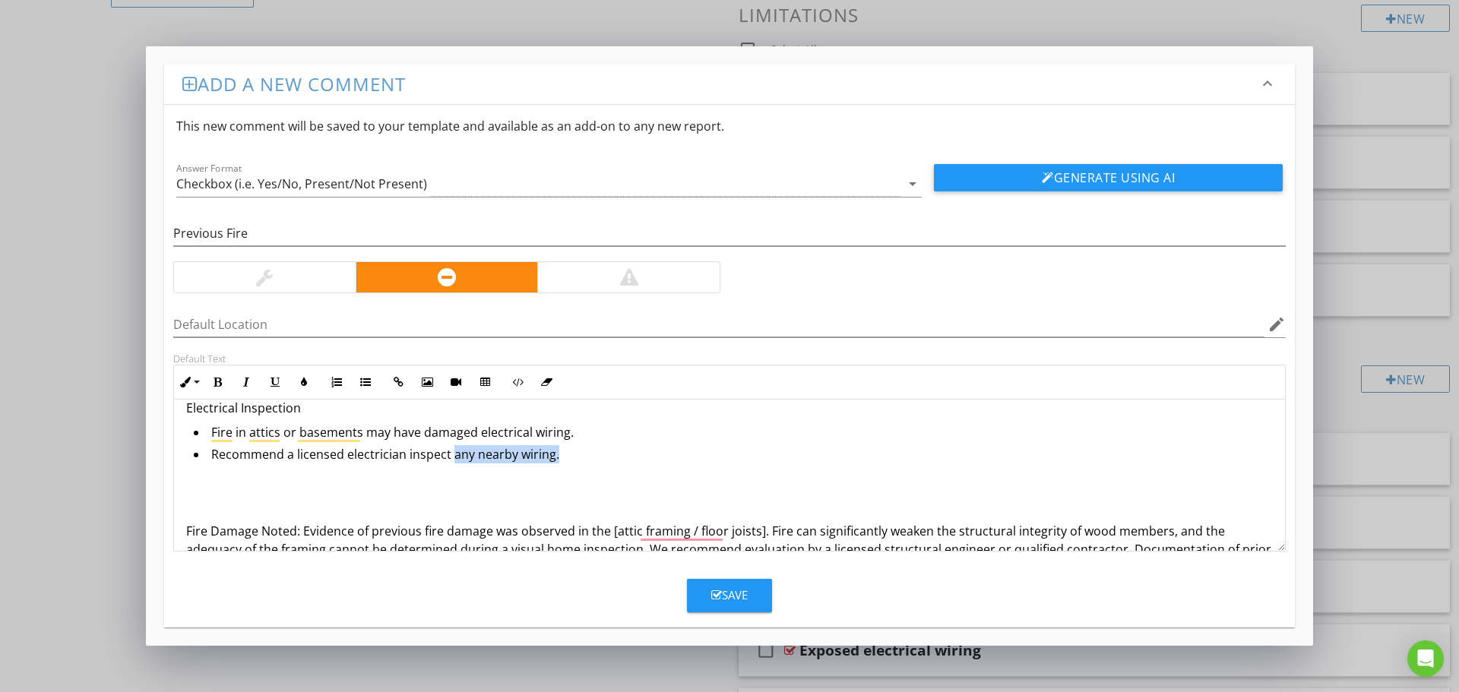
drag, startPoint x: 564, startPoint y: 523, endPoint x: 454, endPoint y: 459, distance: 127.7
click at [454, 459] on li "Recommend a licensed electrician inspect any nearby wiring." at bounding box center [733, 456] width 1079 height 22
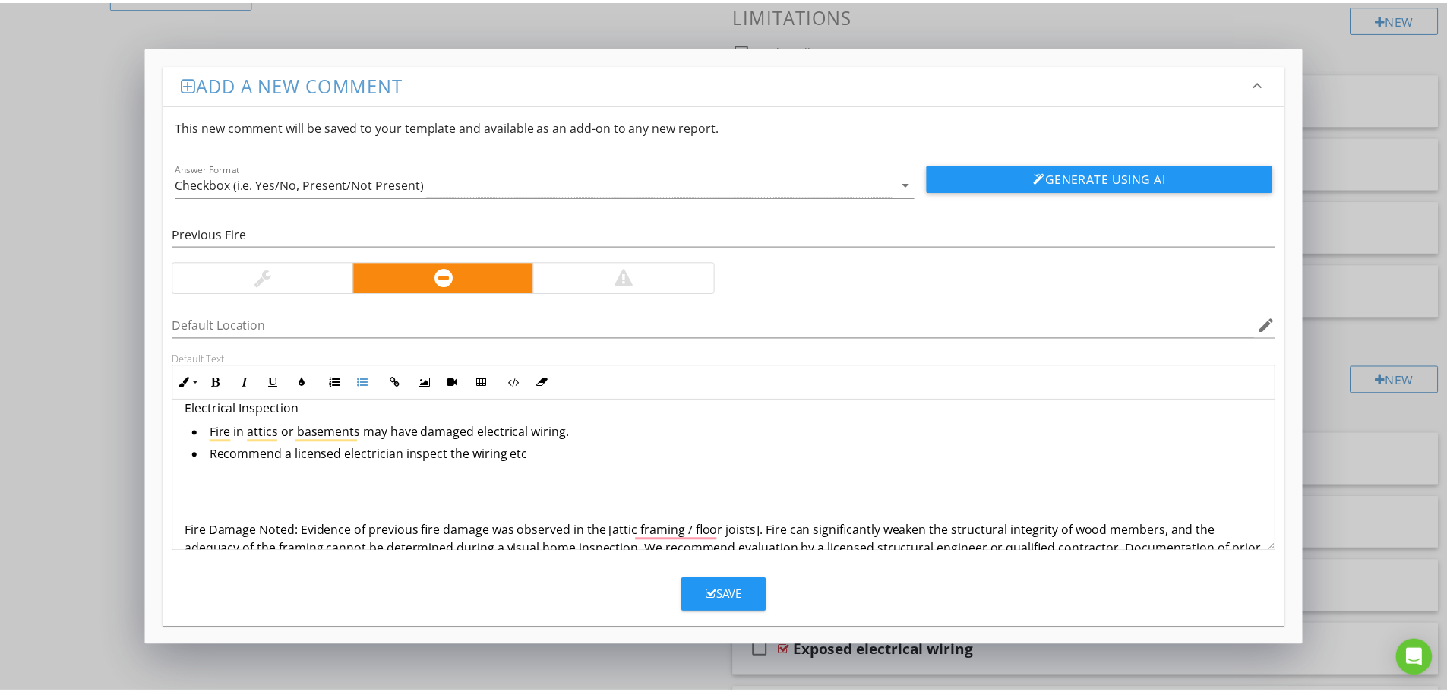
scroll to position [144, 0]
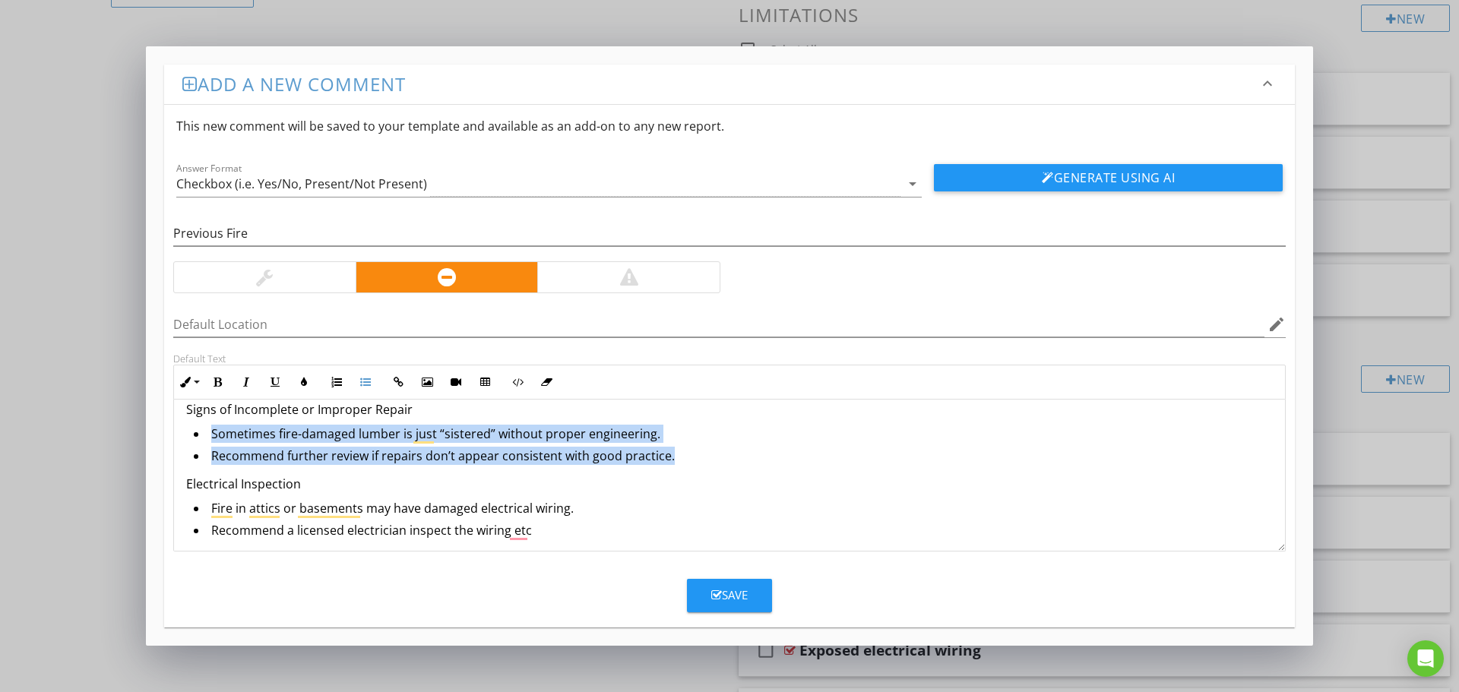
drag, startPoint x: 669, startPoint y: 457, endPoint x: 195, endPoint y: 432, distance: 474.0
click at [195, 432] on ul "Sometimes fire-damaged lumber is just “sistered” without proper engineering. Re…" at bounding box center [729, 447] width 1086 height 44
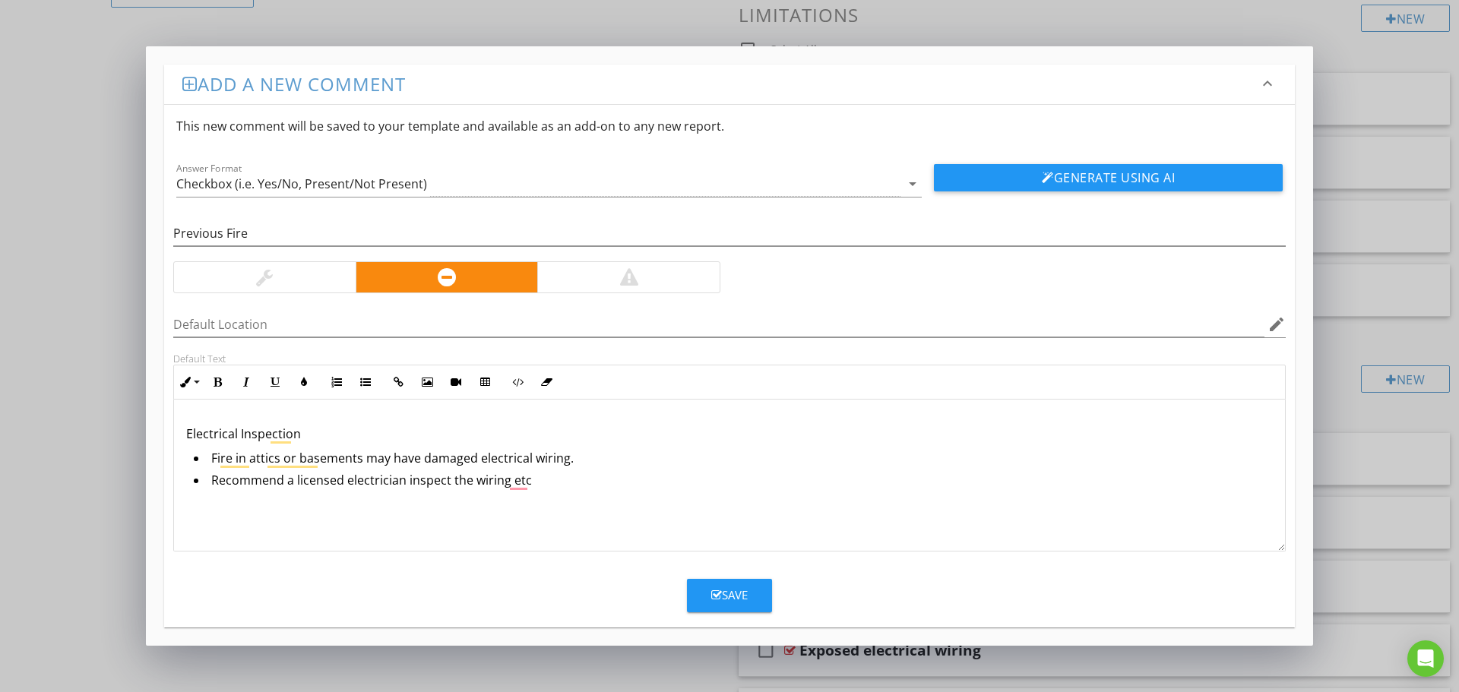
click at [745, 444] on div "Licensed Structural Engineer or Qualified Contractor Evaluation Fire can compro…" at bounding box center [729, 450] width 1111 height 390
click at [720, 596] on icon "button" at bounding box center [716, 595] width 11 height 11
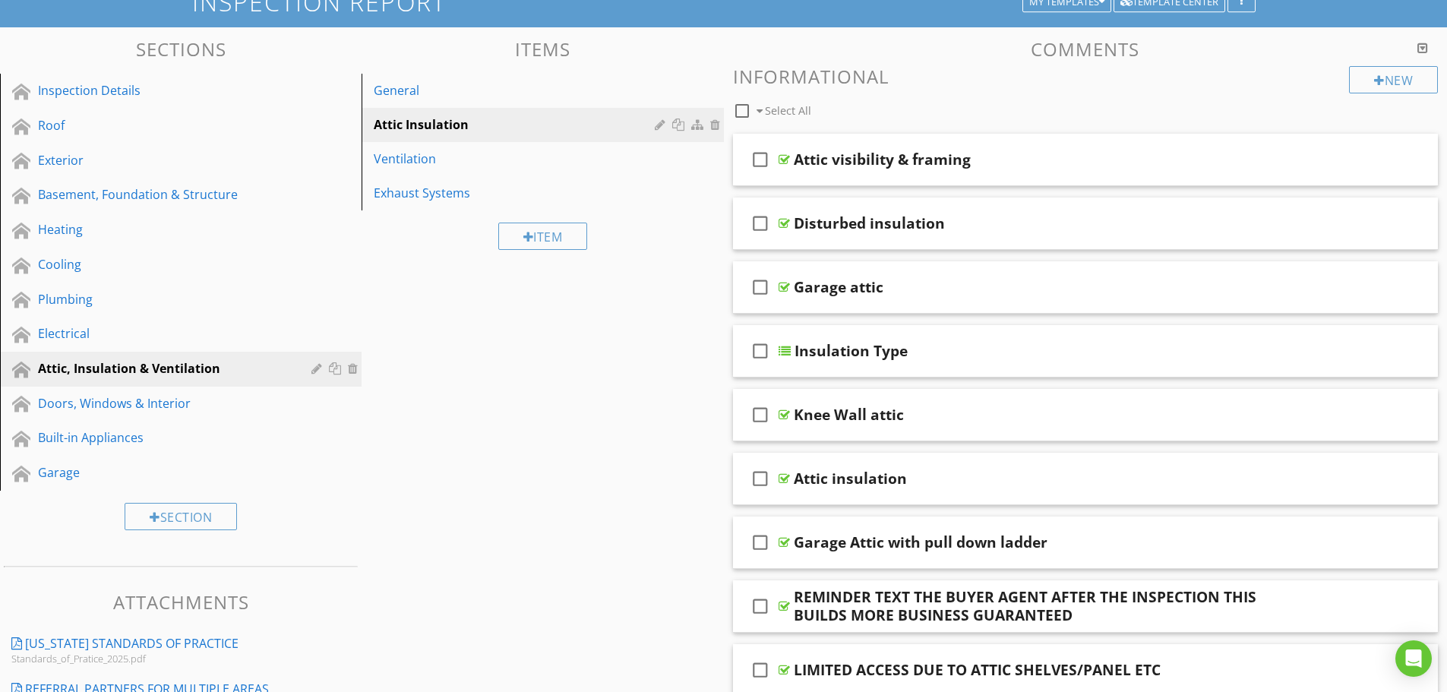
scroll to position [0, 0]
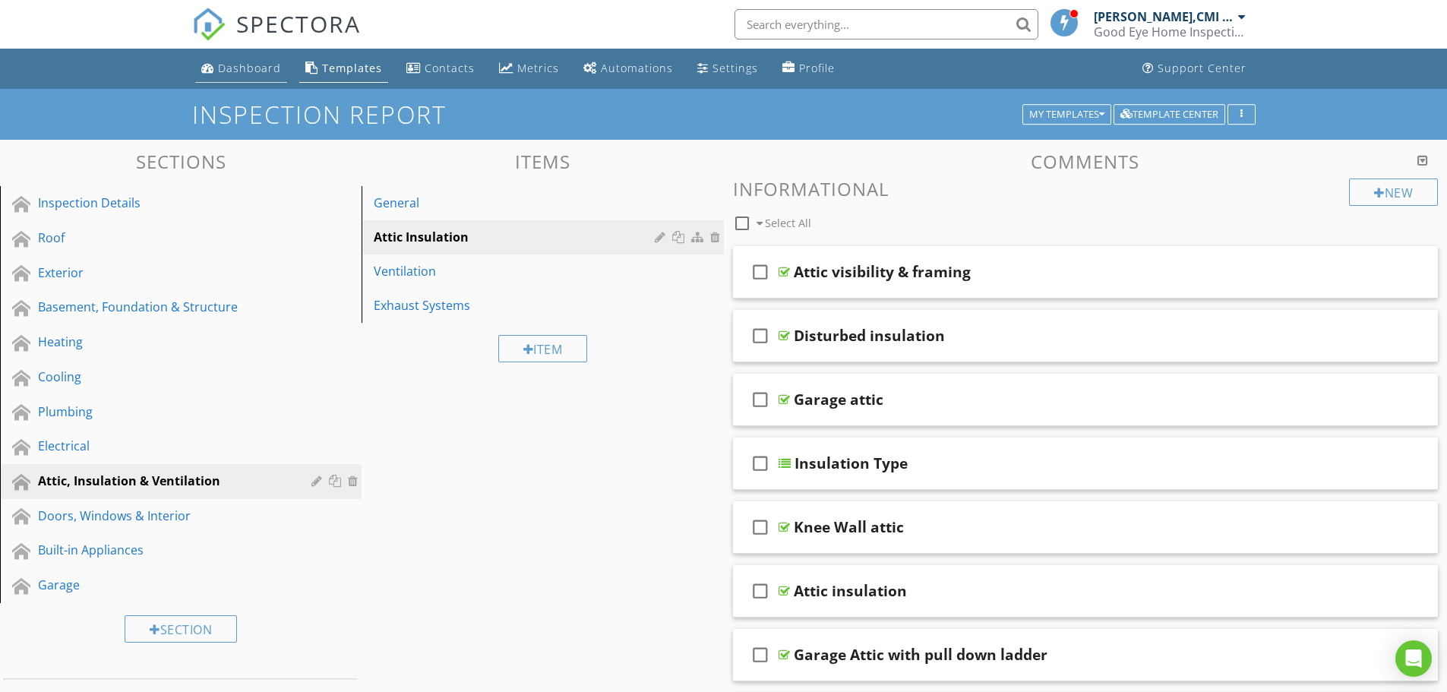
click at [236, 61] on div "Dashboard" at bounding box center [249, 68] width 63 height 14
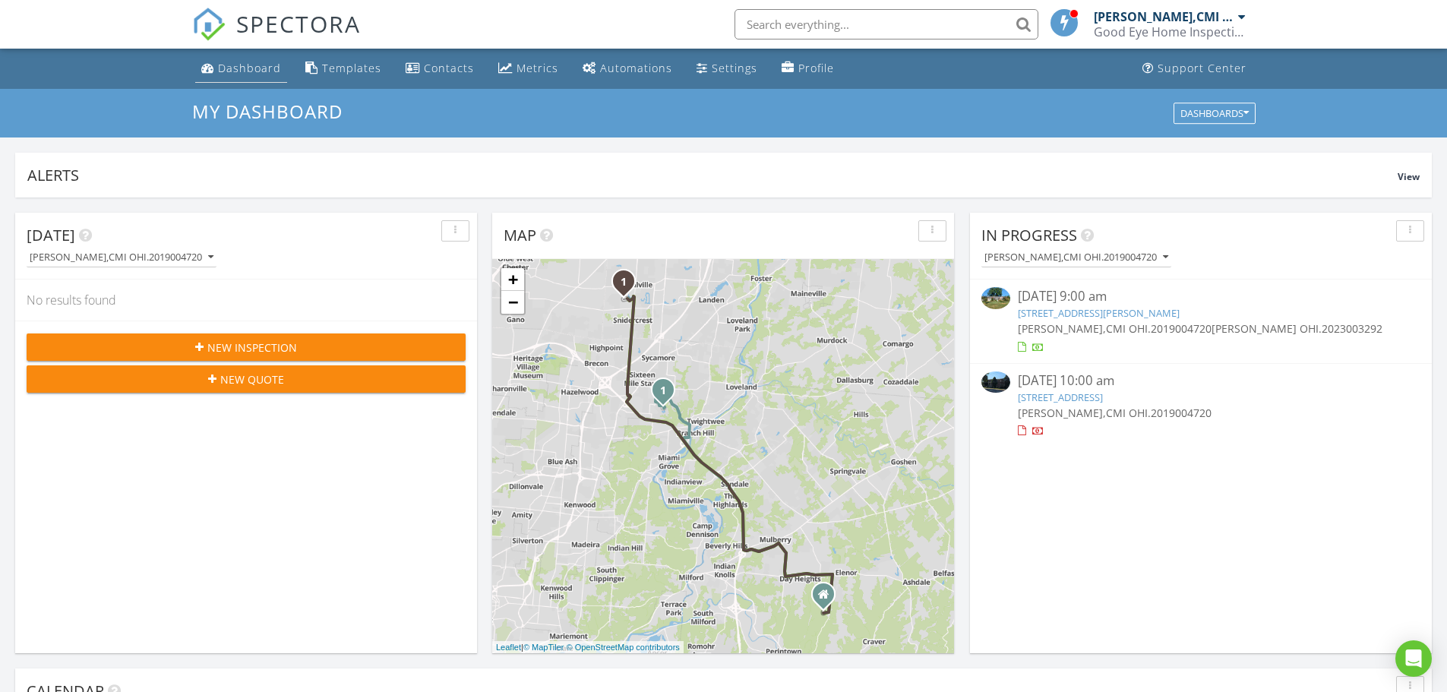
click at [262, 64] on div "Dashboard" at bounding box center [249, 68] width 63 height 14
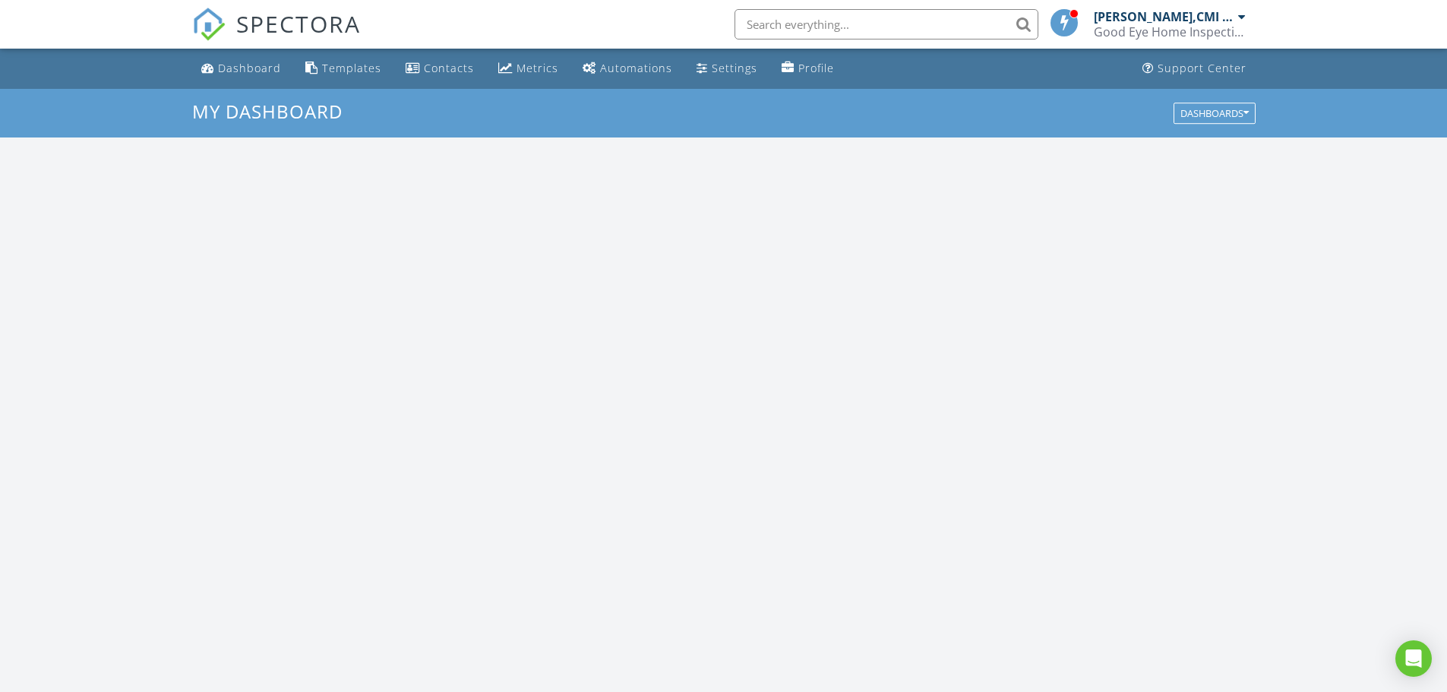
scroll to position [1406, 1471]
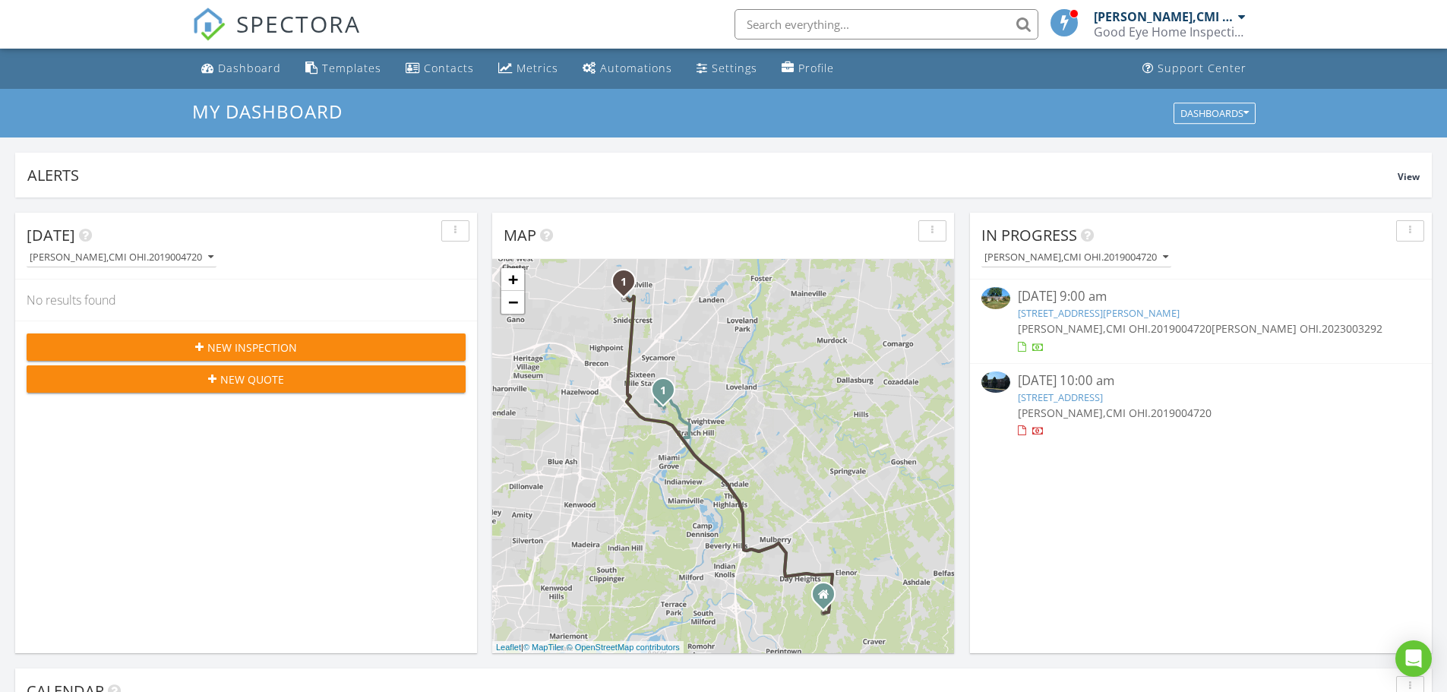
click at [1113, 320] on link "981 Asbury Rd, Cincinnati, OH 45255" at bounding box center [1099, 313] width 162 height 14
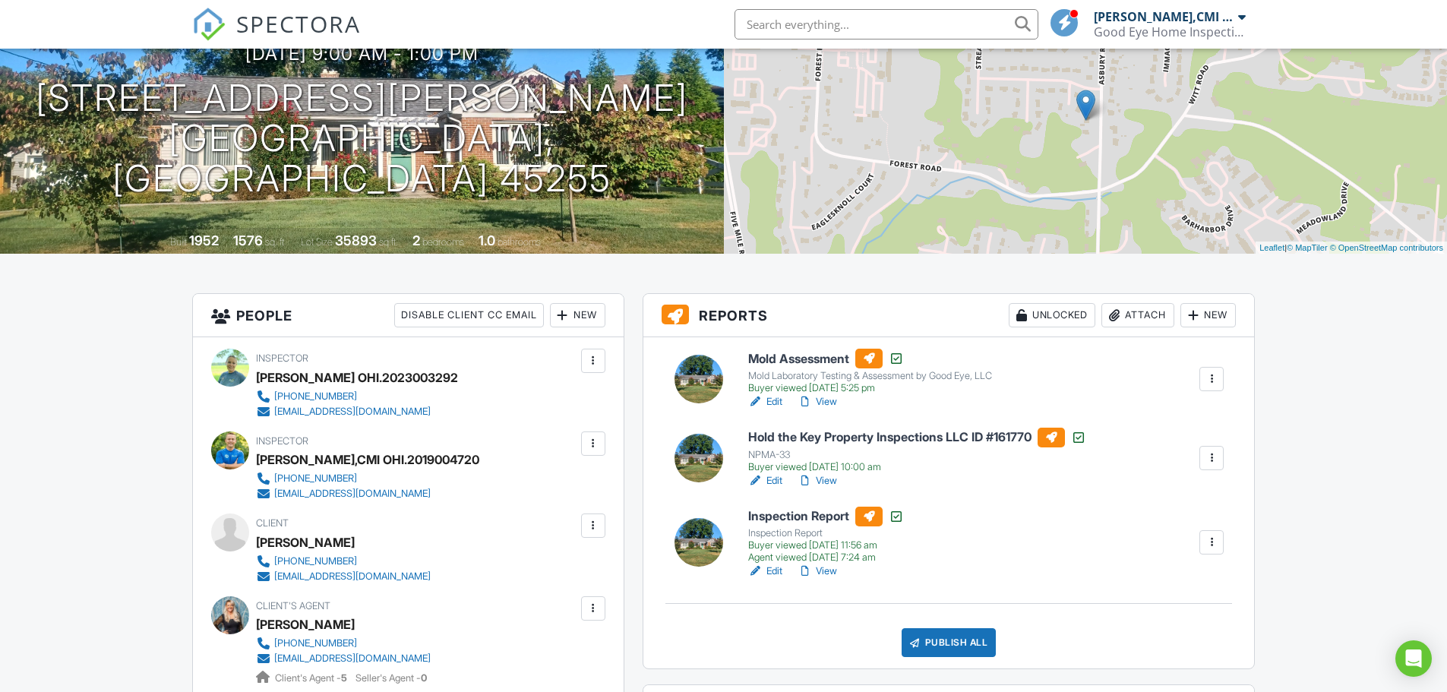
click at [966, 641] on div "Publish All" at bounding box center [949, 642] width 95 height 29
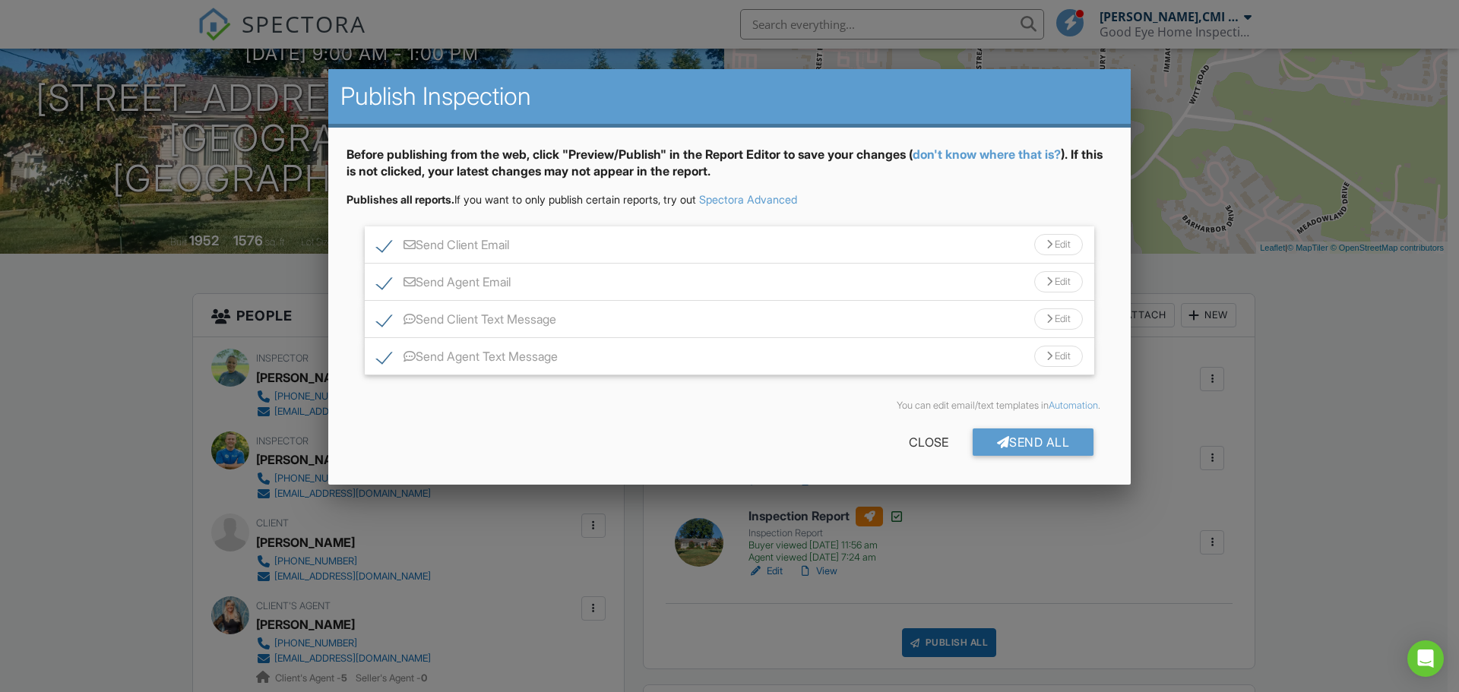
click at [381, 243] on label "Send Client Email" at bounding box center [443, 247] width 132 height 19
checkbox input "false"
click at [384, 285] on label "Send Agent Email" at bounding box center [444, 284] width 134 height 19
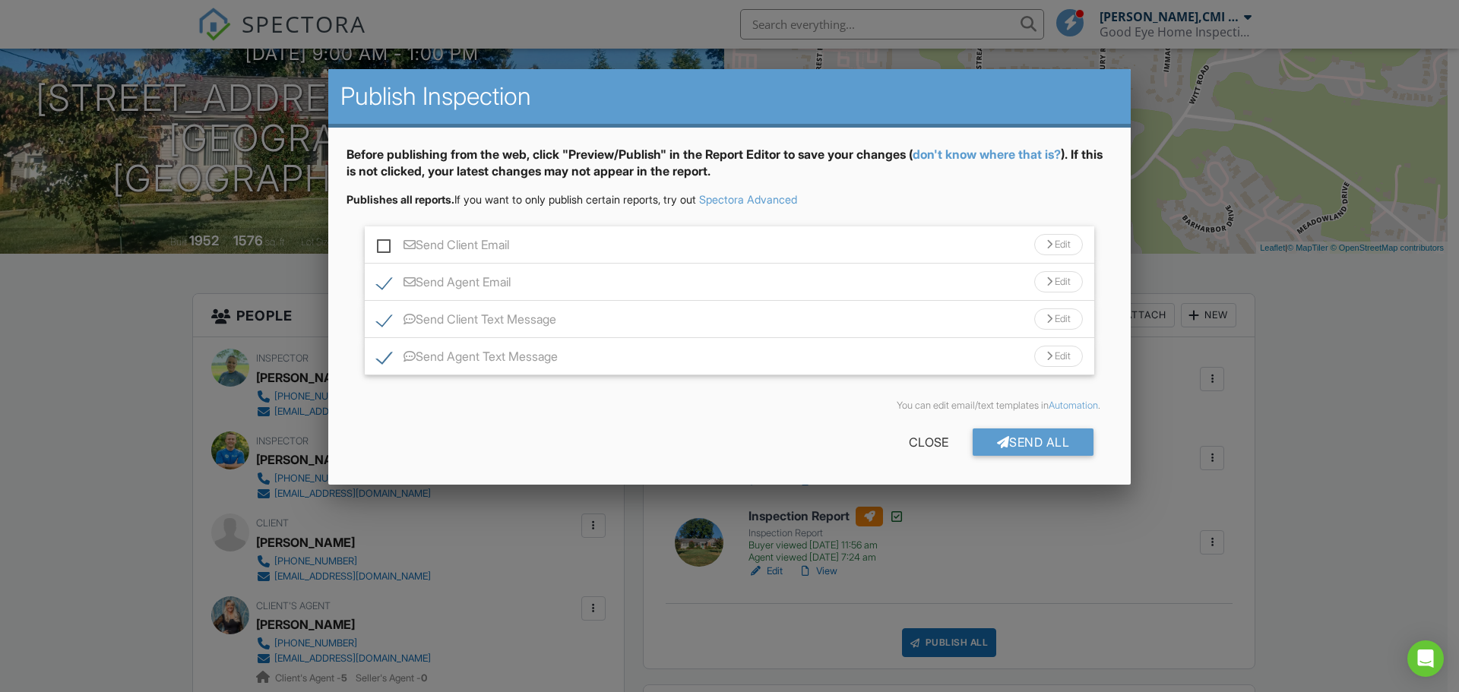
checkbox input "false"
click at [384, 325] on label "Send Client Text Message" at bounding box center [466, 321] width 179 height 19
checkbox input "false"
click at [383, 362] on label "Send Agent Text Message" at bounding box center [467, 358] width 181 height 19
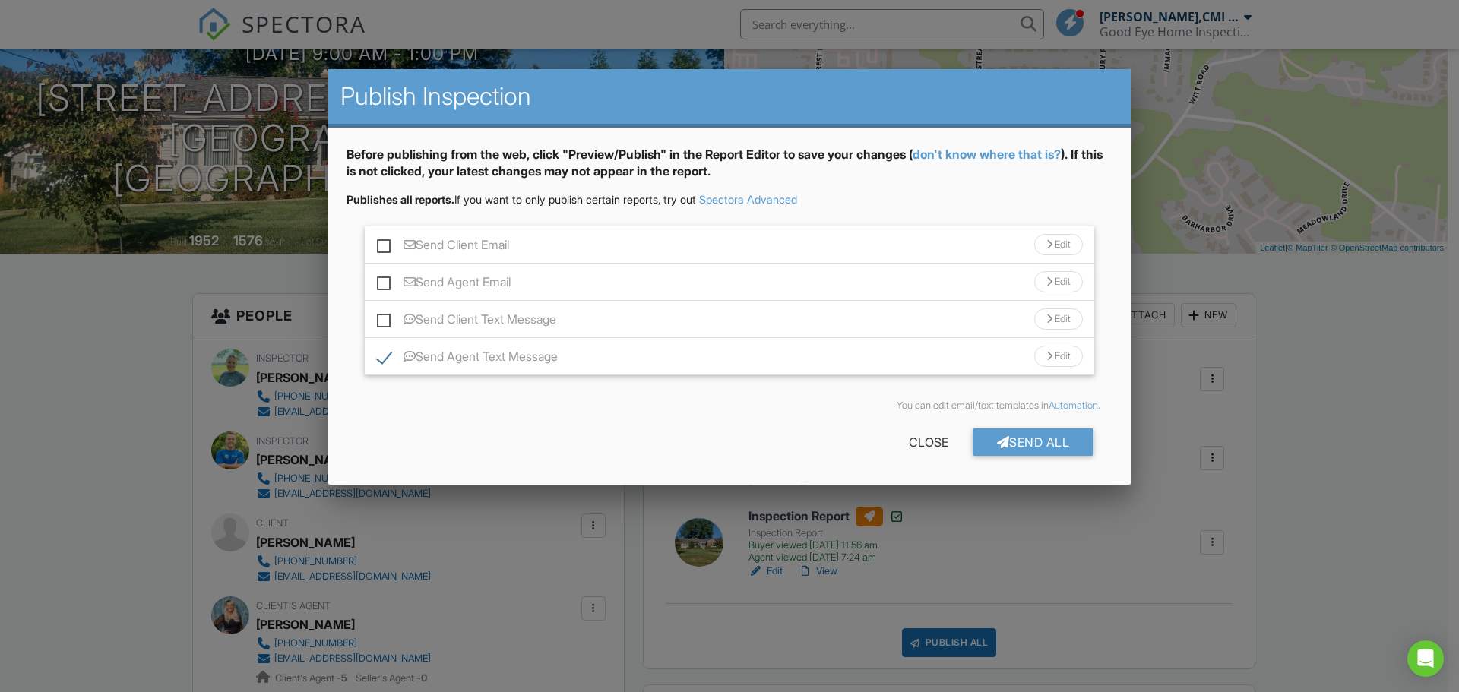
checkbox input "false"
click at [1010, 439] on div "Send All" at bounding box center [1033, 441] width 122 height 27
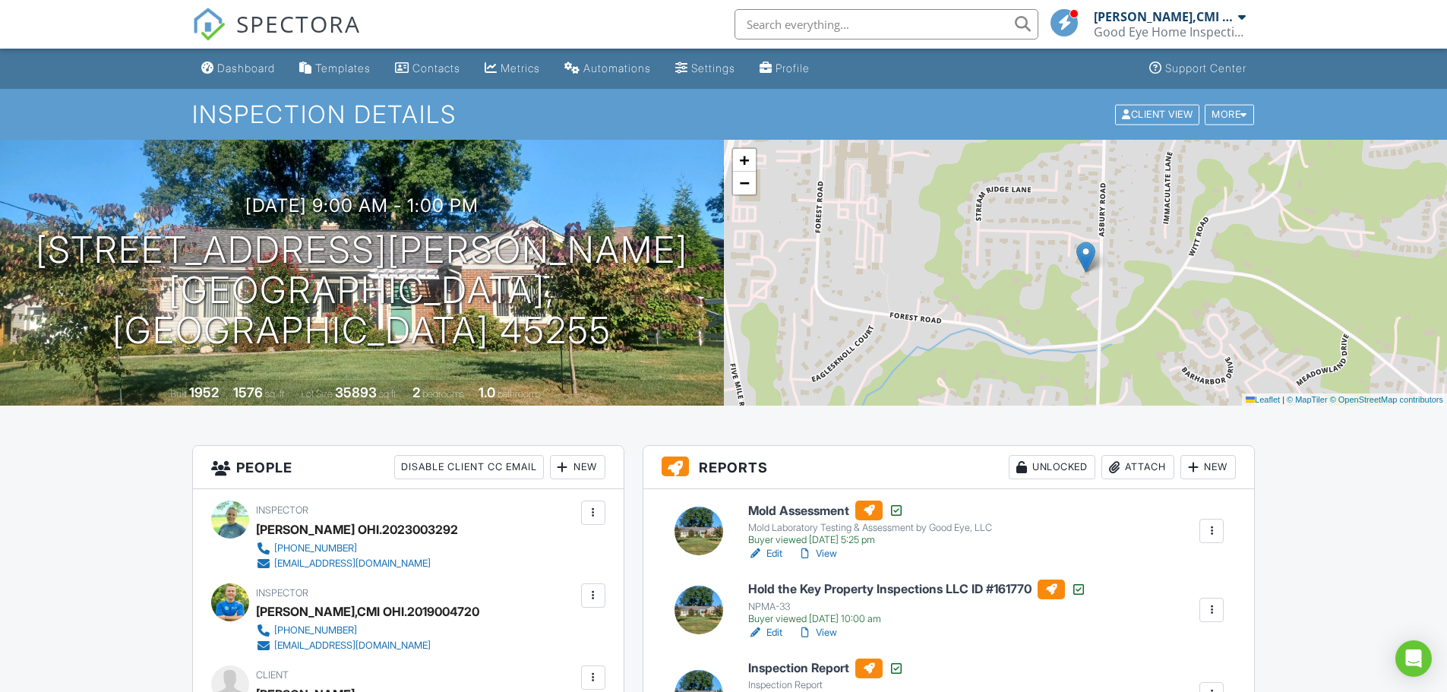
click at [232, 66] on div "Dashboard" at bounding box center [246, 68] width 58 height 13
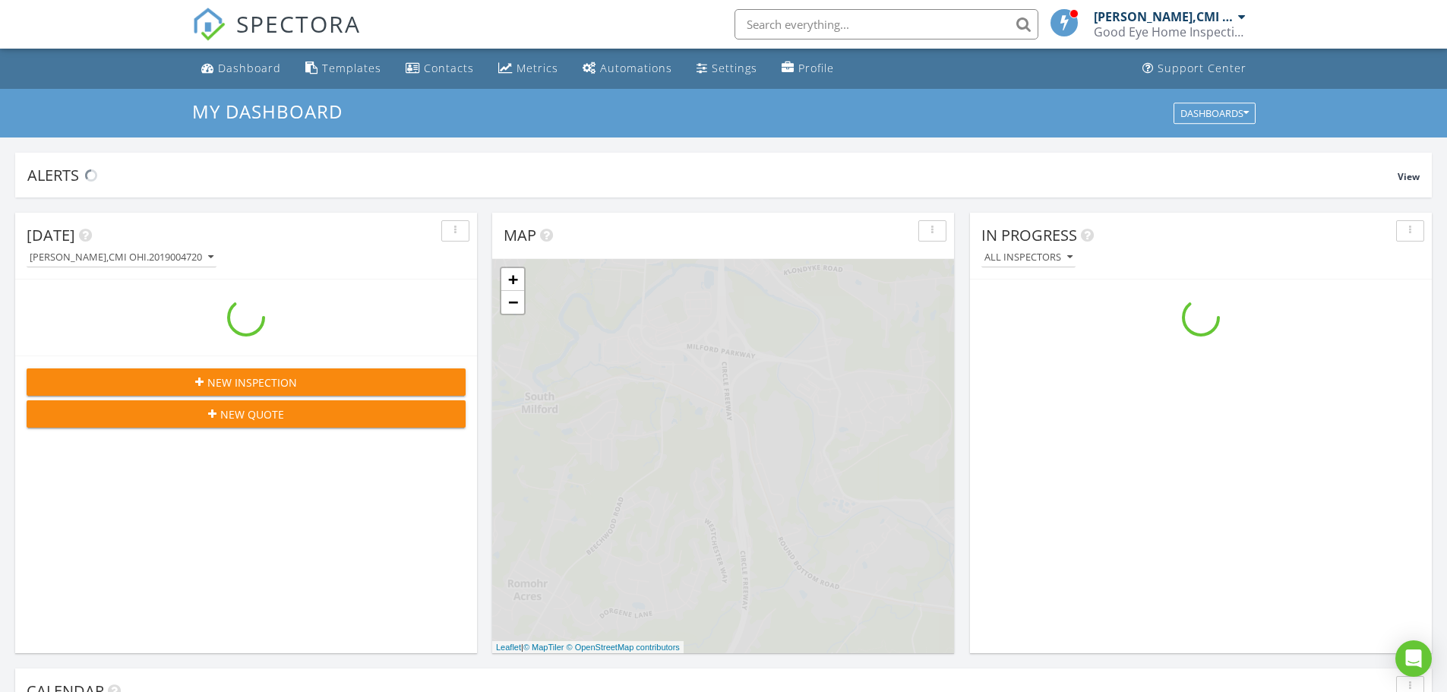
scroll to position [1406, 1471]
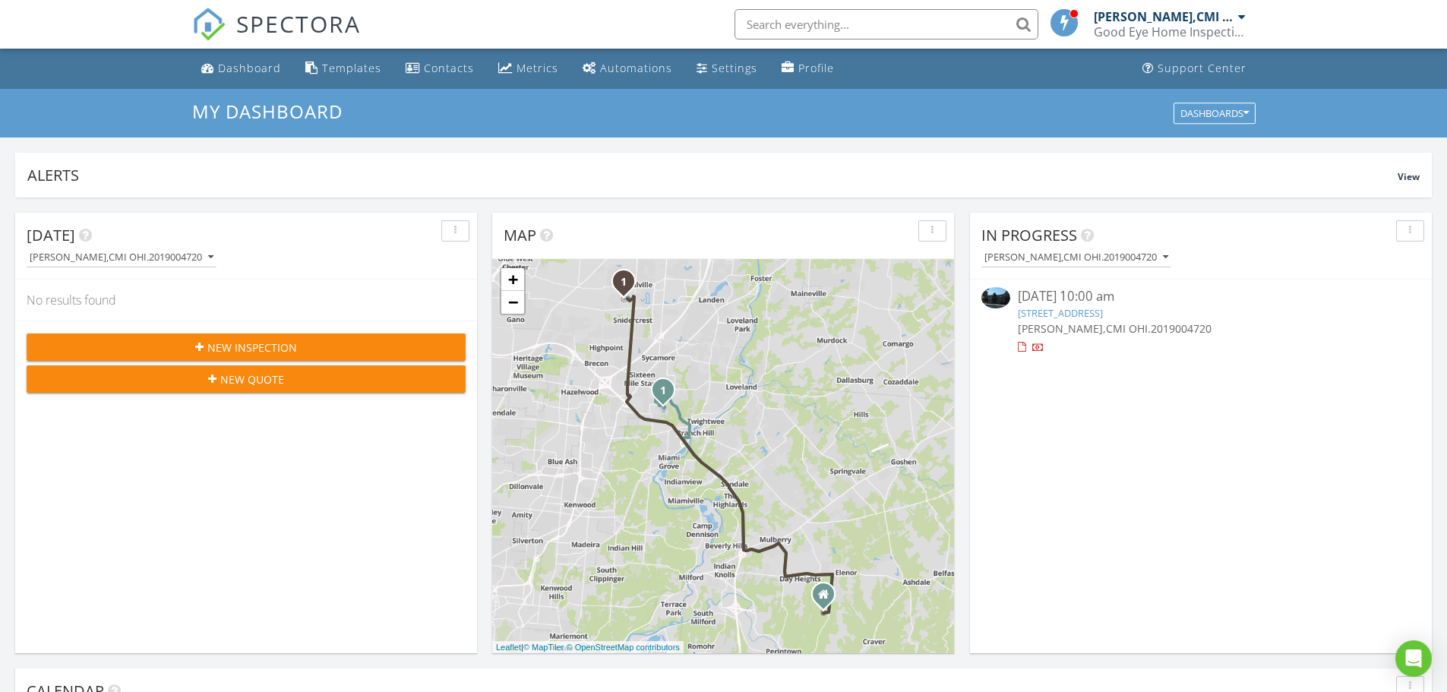
click at [1103, 316] on link "[STREET_ADDRESS]" at bounding box center [1060, 313] width 85 height 14
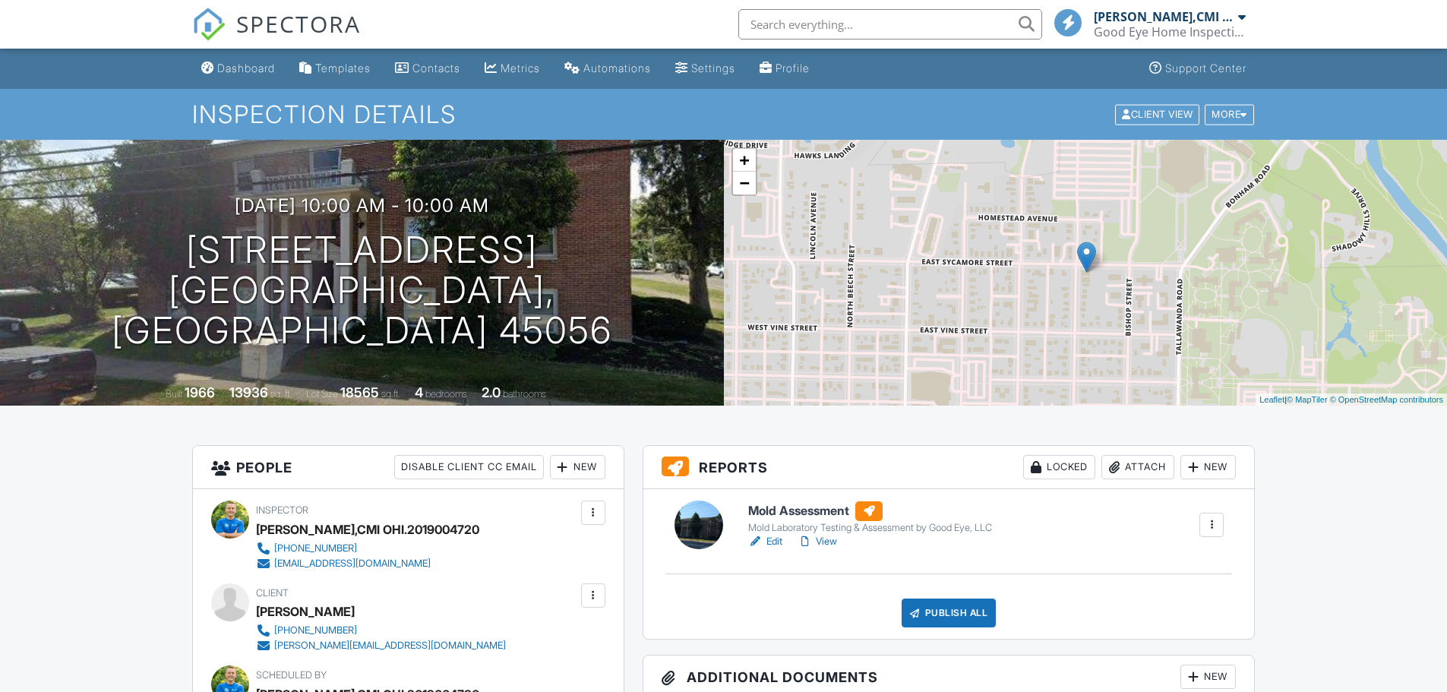
click at [777, 536] on link "Edit" at bounding box center [765, 541] width 34 height 15
click at [234, 62] on div "Dashboard" at bounding box center [246, 68] width 58 height 13
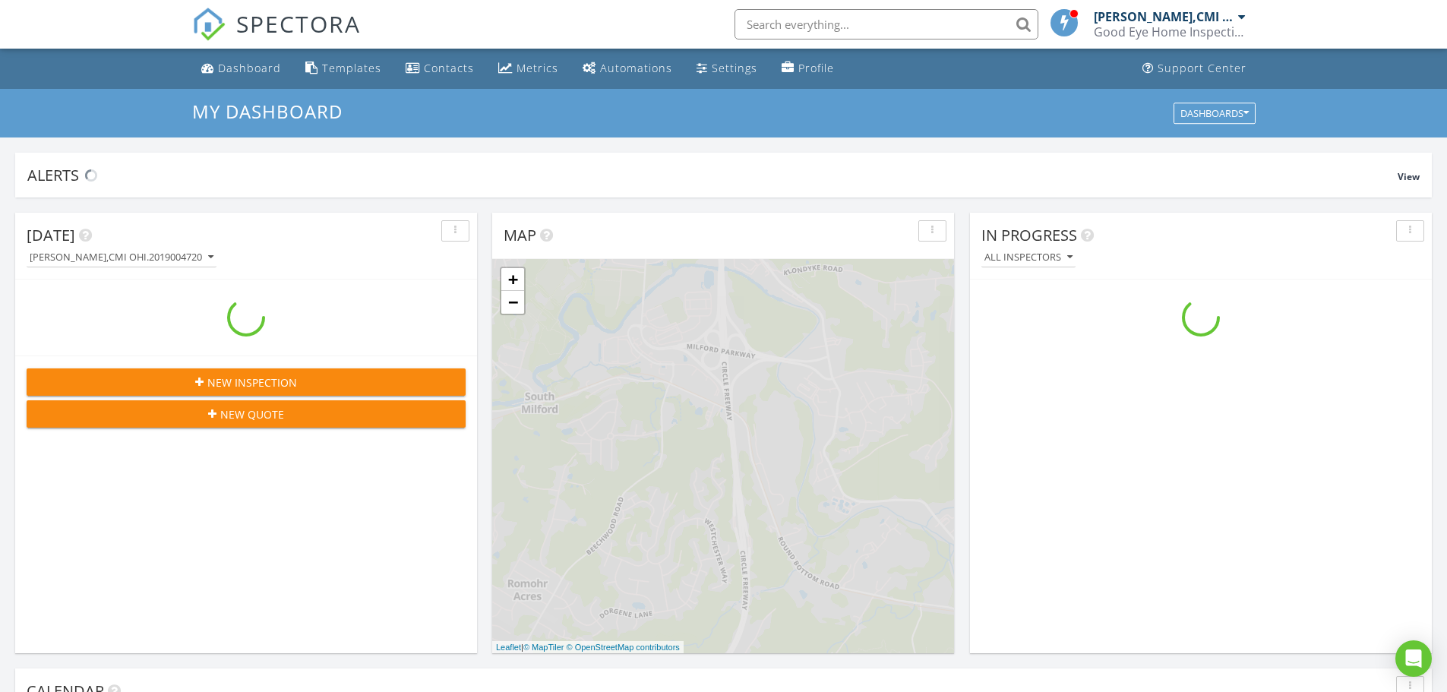
scroll to position [1406, 1471]
